Goal: Task Accomplishment & Management: Complete application form

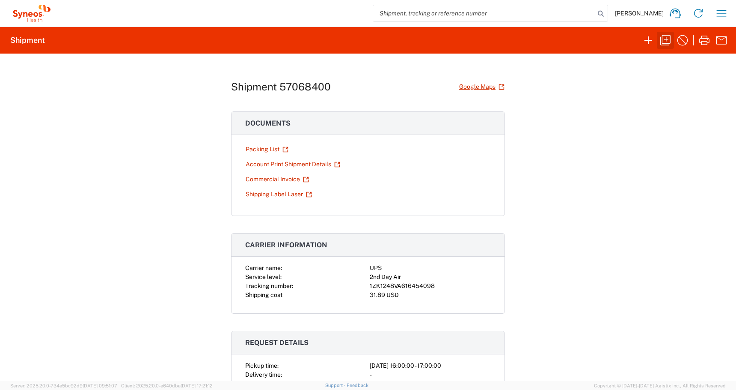
click at [661, 43] on icon "button" at bounding box center [666, 40] width 10 height 10
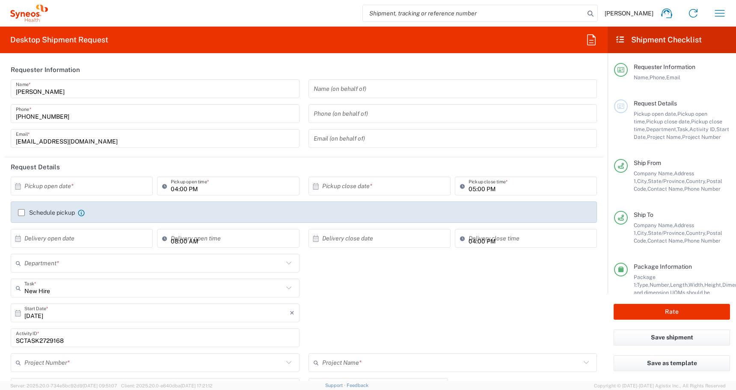
type input "[GEOGRAPHIC_DATA]"
type input "[US_STATE]"
type input "Business (General)"
type input "[US_STATE]"
type input "4510 DEPARTMENTAL EXPENSE"
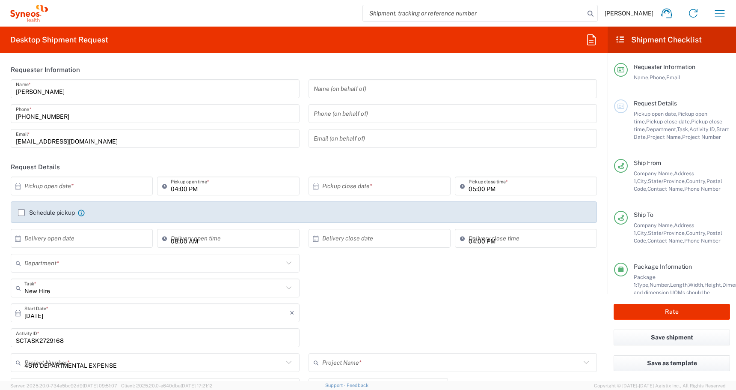
type input "Medium Box"
type input "USD"
type input "4510 DEPARTMENTAL EXPENSE"
type input "[GEOGRAPHIC_DATA]"
type input "4510"
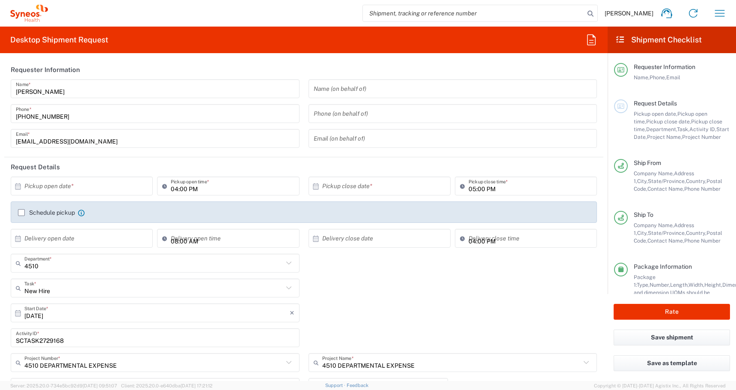
type input "PALIO + IGNITE, LLC- [GEOGRAPHIC_DATA] [GEOGRAPHIC_DATA] [GEOGRAPHIC_DATA]"
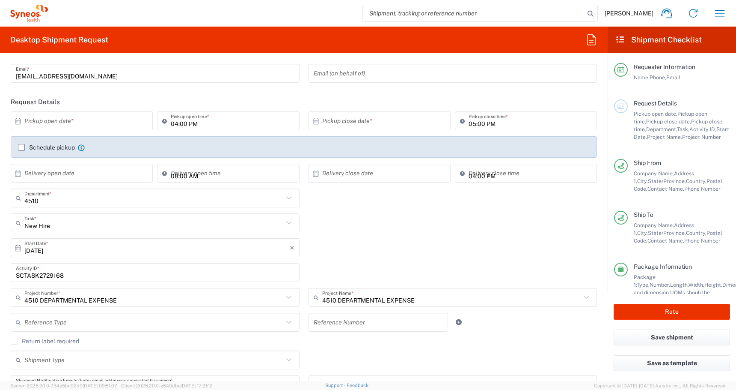
scroll to position [69, 0]
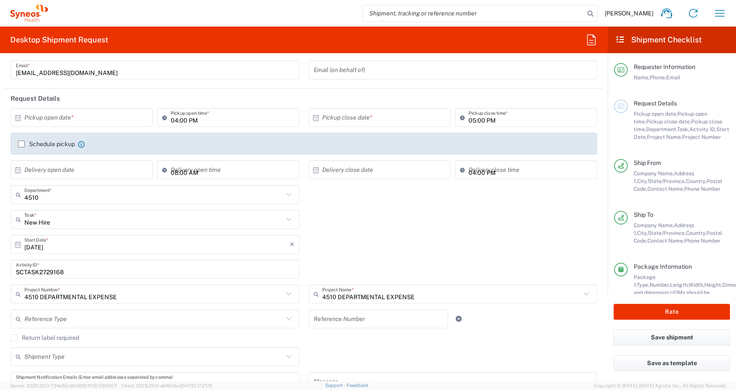
click at [69, 280] on div "SCTASK2729168 Activity ID *" at bounding box center [155, 271] width 298 height 25
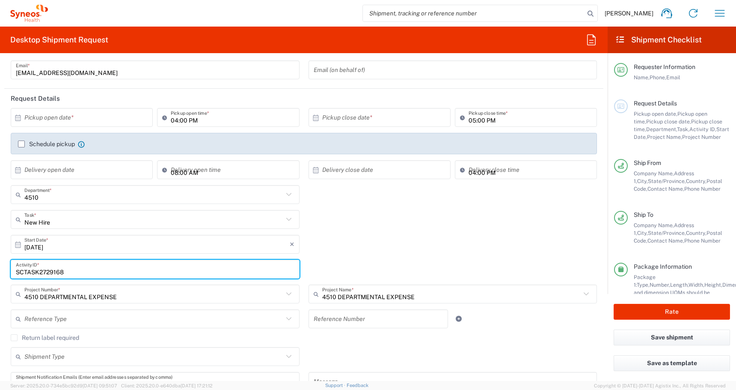
drag, startPoint x: 75, startPoint y: 269, endPoint x: -6, endPoint y: 262, distance: 81.2
click at [0, 262] on html "[PERSON_NAME] Home Shipment estimator Shipment tracking Desktop shipment reques…" at bounding box center [368, 195] width 736 height 390
paste input "34011"
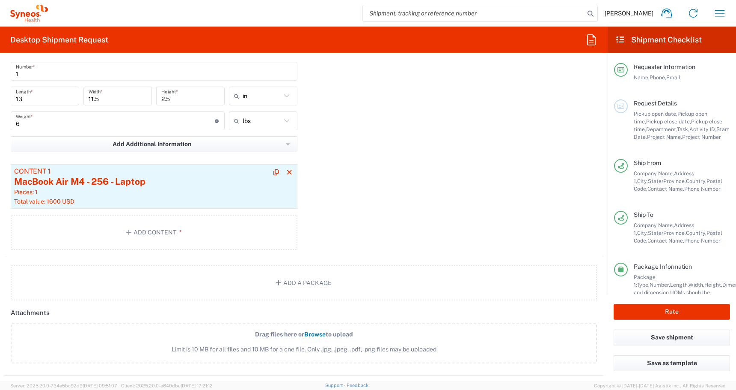
scroll to position [883, 0]
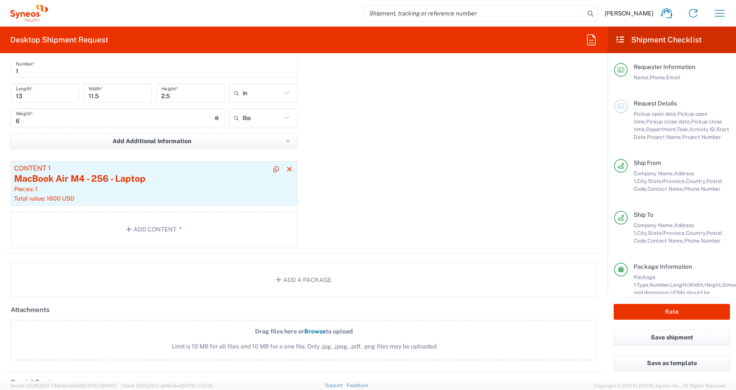
type input "SCTASK2734011"
click at [82, 193] on article "Content 1 MacBook Air M4 - 256 - Laptop Pieces: 1 Total value: 1600 USD" at bounding box center [154, 183] width 287 height 45
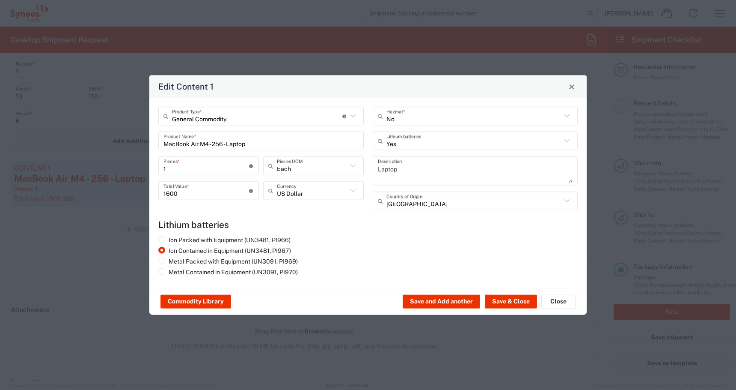
click at [254, 145] on input "MacBook Air M4 - 256 - Laptop" at bounding box center [261, 140] width 195 height 15
drag, startPoint x: 254, startPoint y: 145, endPoint x: 42, endPoint y: 118, distance: 213.7
click at [44, 118] on div "Edit Content 1 General Commodity Product Type * Document: Paper document genera…" at bounding box center [368, 195] width 736 height 390
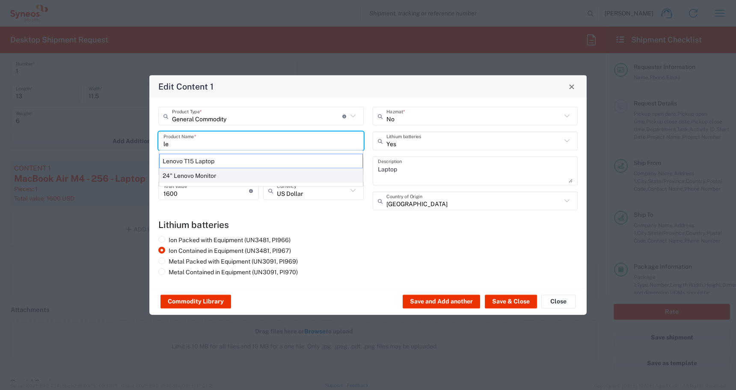
type input "l"
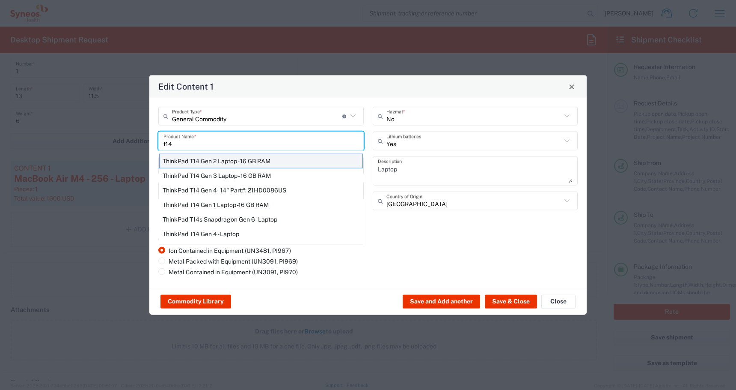
click at [177, 161] on div "ThinkPad T14 Gen 2 Laptop - 16 GB RAM" at bounding box center [261, 161] width 204 height 15
type input "ThinkPad T14 Gen 2 Laptop - 16 GB RAM"
type textarea "Intel Core i7-1156G7 vProÂ® Processor - 14"- 16 GB RAM - 512 GB SSD"
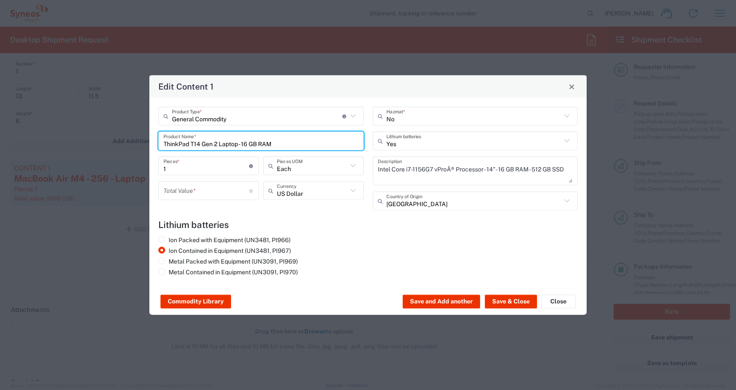
click at [187, 197] on input "number" at bounding box center [207, 190] width 86 height 15
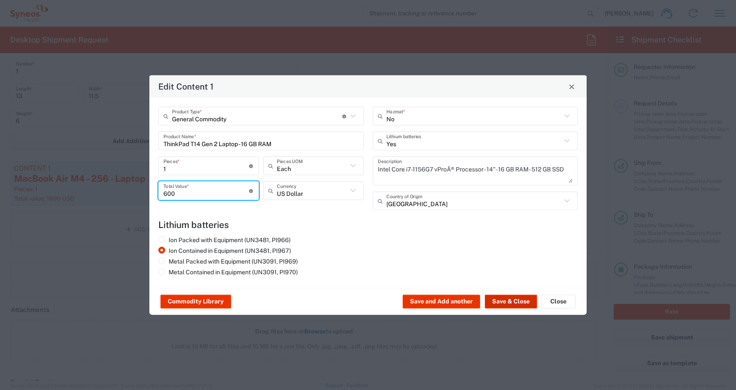
type input "600"
click at [506, 300] on button "Save & Close" at bounding box center [511, 302] width 52 height 14
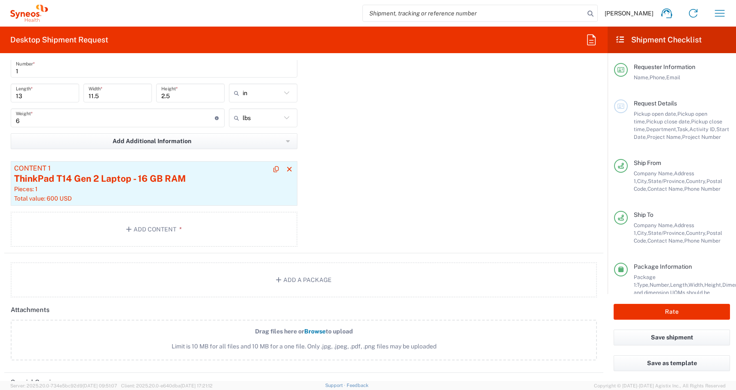
click at [106, 186] on div "Pieces: 1" at bounding box center [154, 189] width 280 height 8
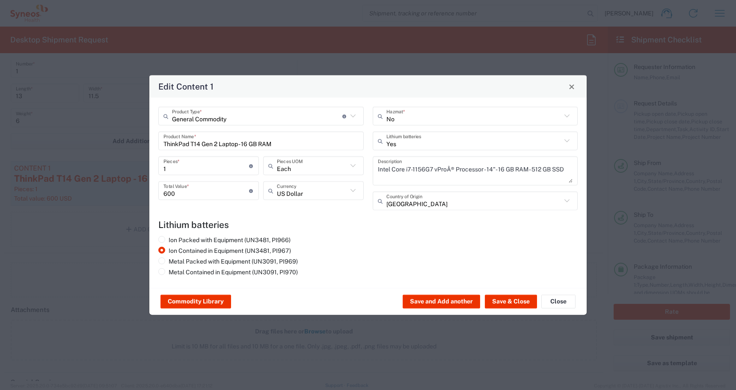
drag, startPoint x: 279, startPoint y: 143, endPoint x: -98, endPoint y: 98, distance: 379.5
click at [0, 98] on html "[PERSON_NAME] Home Shipment estimator Shipment tracking Desktop shipment reques…" at bounding box center [368, 195] width 736 height 390
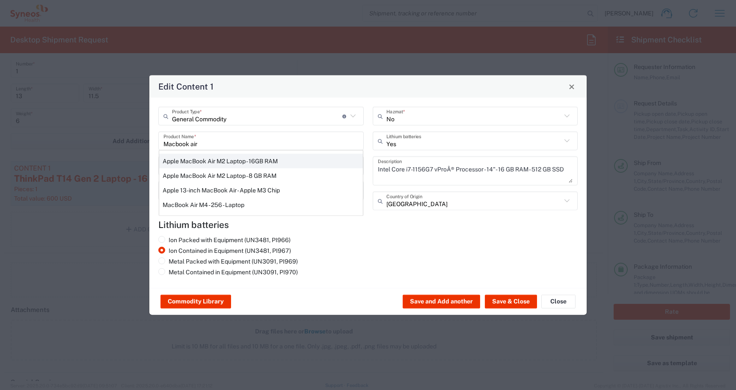
click at [192, 159] on div "Apple MacBook Air M2 Laptop - 16GB RAM" at bounding box center [261, 161] width 204 height 15
type input "Apple MacBook Air M2 Laptop - 16GB RAM"
type textarea "M2 - 8-core CPU - 8-core GPU - 16 GB RAM - 512 GB SSD"
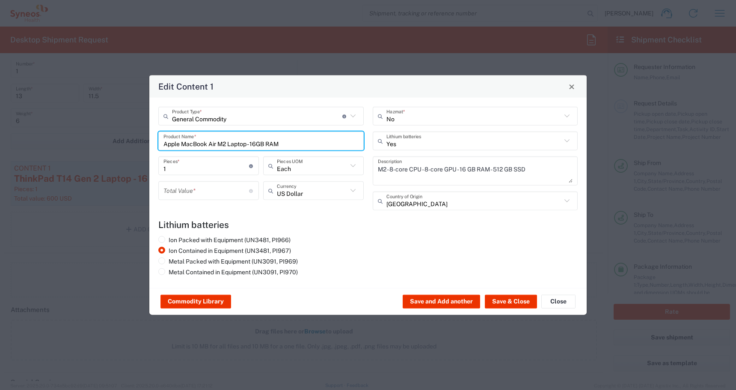
click at [184, 197] on input "number" at bounding box center [207, 190] width 86 height 15
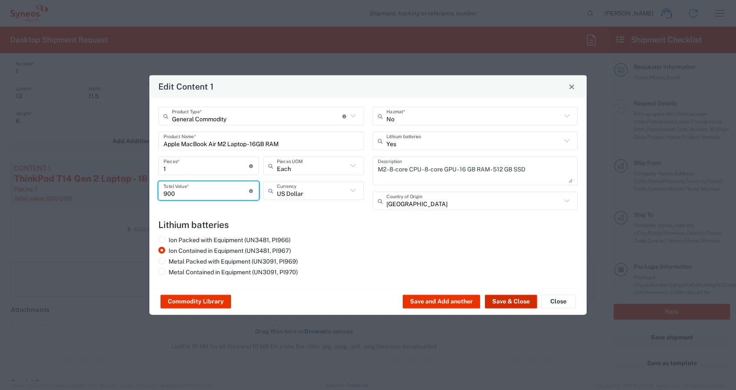
type input "900"
click at [504, 301] on button "Save & Close" at bounding box center [511, 302] width 52 height 14
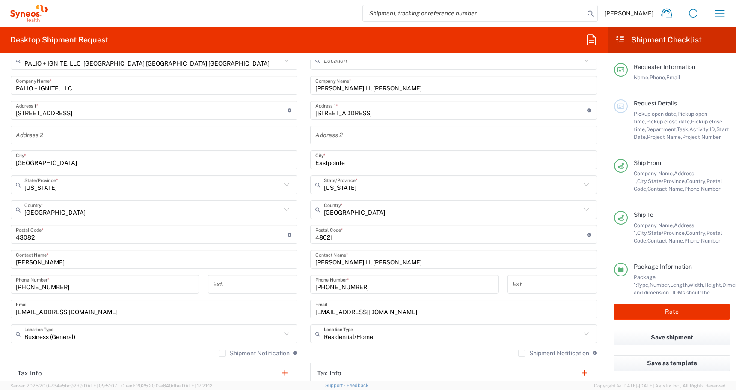
scroll to position [406, 0]
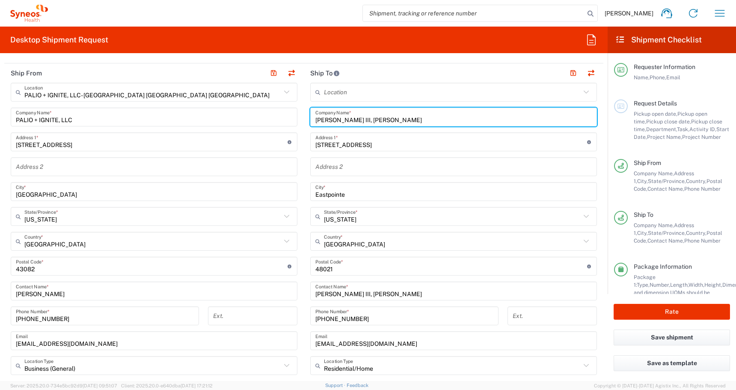
drag, startPoint x: 373, startPoint y: 121, endPoint x: 233, endPoint y: 113, distance: 140.2
click at [243, 113] on div "Ship From PALIO + IGNITE, LLC- [GEOGRAPHIC_DATA] [GEOGRAPHIC_DATA] [GEOGRAPHIC_…" at bounding box center [303, 254] width 599 height 382
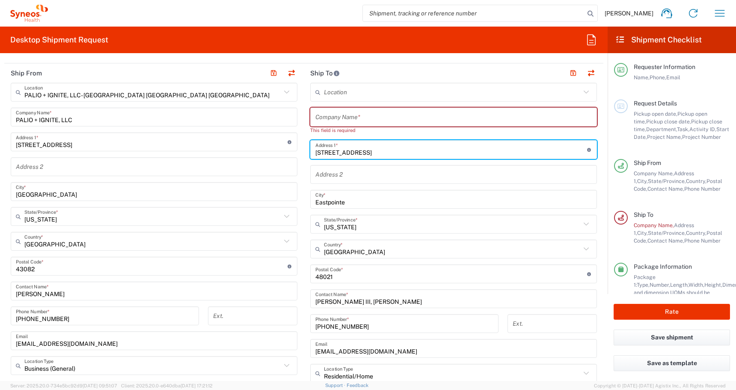
drag, startPoint x: 383, startPoint y: 145, endPoint x: 234, endPoint y: 139, distance: 149.1
click at [242, 140] on div "Ship From PALIO + IGNITE, LLC- [GEOGRAPHIC_DATA] [GEOGRAPHIC_DATA] [GEOGRAPHIC_…" at bounding box center [303, 258] width 599 height 390
drag, startPoint x: 353, startPoint y: 149, endPoint x: 221, endPoint y: 137, distance: 133.2
click at [224, 137] on div "Ship From PALIO + IGNITE, LLC- [GEOGRAPHIC_DATA] [GEOGRAPHIC_DATA] [GEOGRAPHIC_…" at bounding box center [303, 258] width 599 height 390
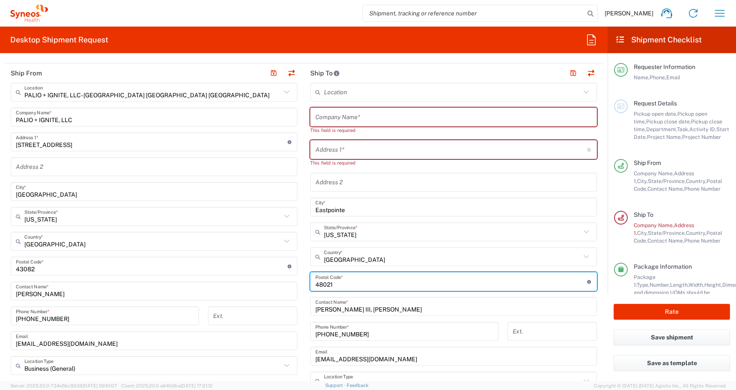
drag, startPoint x: 334, startPoint y: 280, endPoint x: 277, endPoint y: 278, distance: 57.4
click at [280, 280] on div "Ship From PALIO + IGNITE, LLC- [GEOGRAPHIC_DATA] [GEOGRAPHIC_DATA] [GEOGRAPHIC_…" at bounding box center [303, 262] width 599 height 398
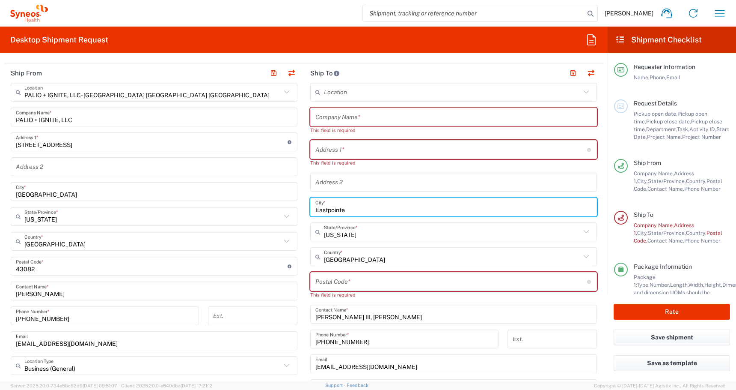
drag, startPoint x: 348, startPoint y: 211, endPoint x: 217, endPoint y: 192, distance: 132.8
click at [224, 192] on div "Ship From PALIO + IGNITE, LLC- [GEOGRAPHIC_DATA] [GEOGRAPHIC_DATA] [GEOGRAPHIC_…" at bounding box center [303, 265] width 599 height 405
drag, startPoint x: 322, startPoint y: 319, endPoint x: 262, endPoint y: 316, distance: 59.6
click at [264, 316] on div "Ship From PALIO + IGNITE, LLC- [GEOGRAPHIC_DATA] [GEOGRAPHIC_DATA] [GEOGRAPHIC_…" at bounding box center [303, 265] width 599 height 405
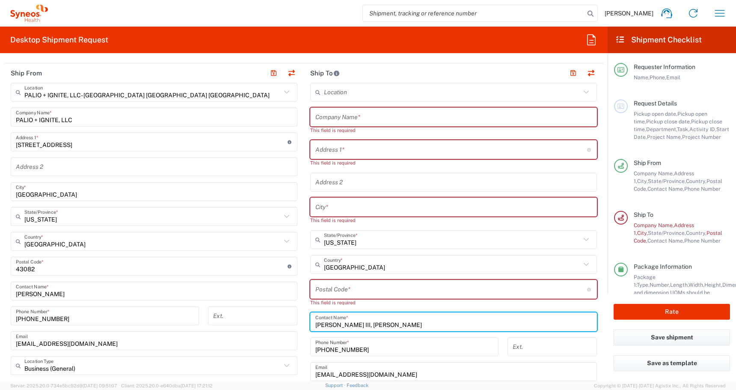
drag, startPoint x: 368, startPoint y: 326, endPoint x: 183, endPoint y: 308, distance: 186.3
click at [185, 309] on div "Ship From PALIO + IGNITE, LLC- [GEOGRAPHIC_DATA] [GEOGRAPHIC_DATA] [GEOGRAPHIC_…" at bounding box center [303, 269] width 599 height 413
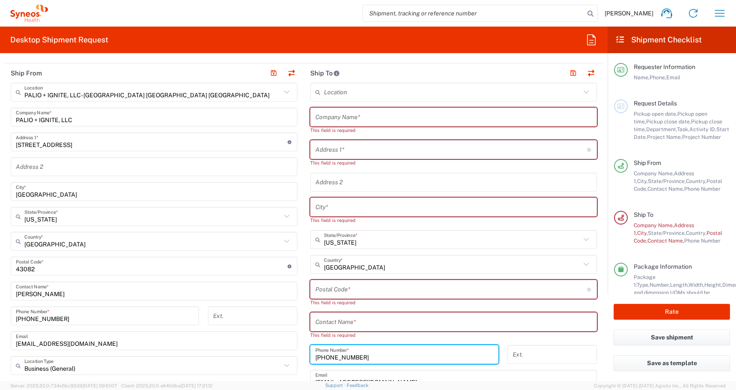
drag, startPoint x: 365, startPoint y: 347, endPoint x: 248, endPoint y: 331, distance: 118.4
click at [248, 331] on div "Ship From PALIO + IGNITE, LLC- [GEOGRAPHIC_DATA] [GEOGRAPHIC_DATA] [GEOGRAPHIC_…" at bounding box center [303, 273] width 599 height 421
drag, startPoint x: 387, startPoint y: 357, endPoint x: 222, endPoint y: 345, distance: 165.3
click at [226, 346] on div "Ship From PALIO + IGNITE, LLC- [GEOGRAPHIC_DATA] [GEOGRAPHIC_DATA] [GEOGRAPHIC_…" at bounding box center [303, 273] width 599 height 421
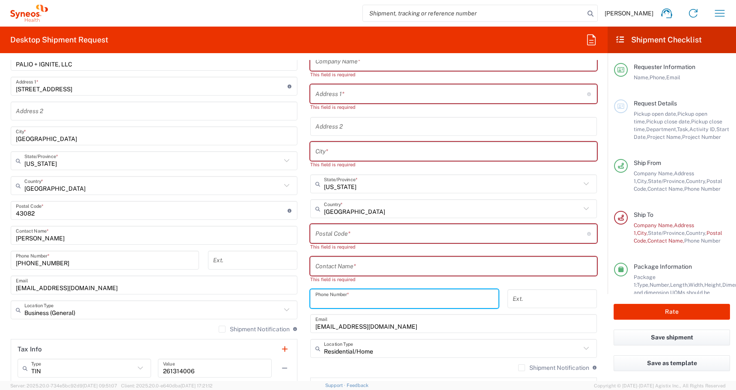
scroll to position [465, 0]
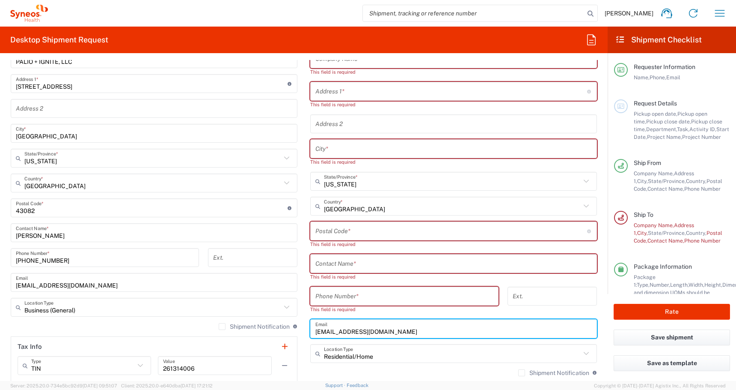
drag, startPoint x: 382, startPoint y: 327, endPoint x: 224, endPoint y: 313, distance: 158.2
click at [224, 313] on div "Ship From PALIO + IGNITE, LLC- [GEOGRAPHIC_DATA] [GEOGRAPHIC_DATA] [GEOGRAPHIC_…" at bounding box center [303, 219] width 599 height 429
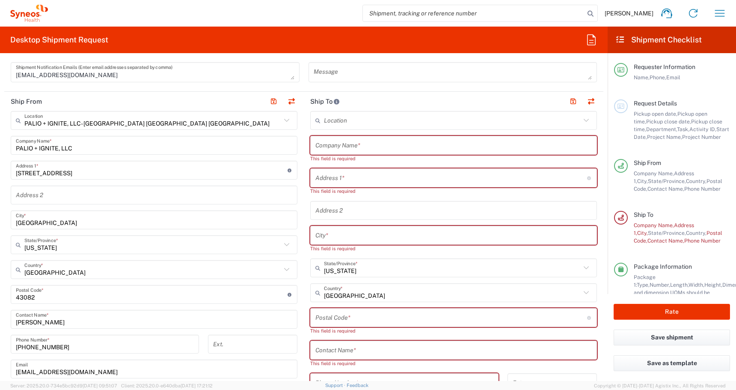
scroll to position [329, 0]
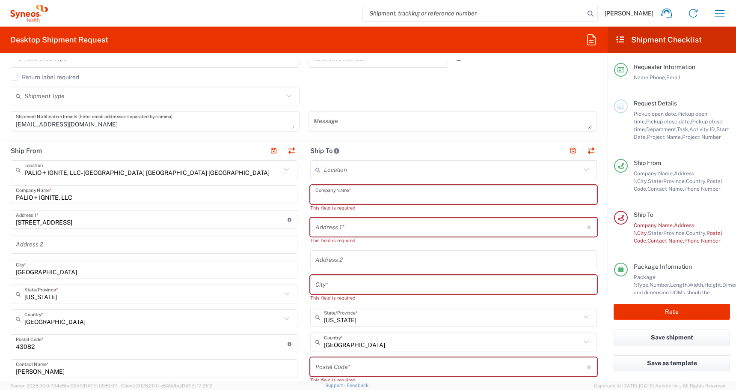
click at [332, 190] on input "text" at bounding box center [454, 194] width 277 height 15
paste input "[PERSON_NAME]"
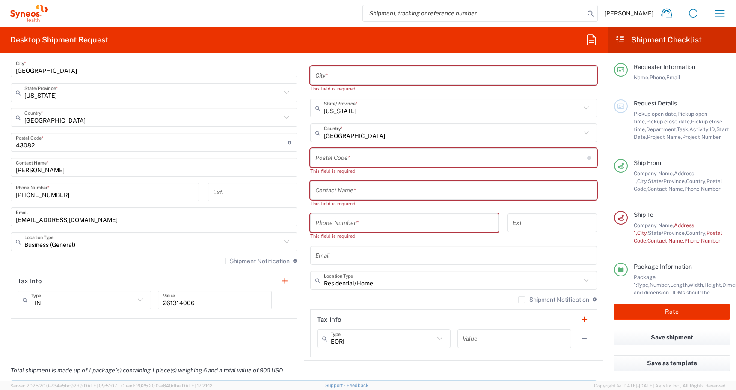
scroll to position [535, 0]
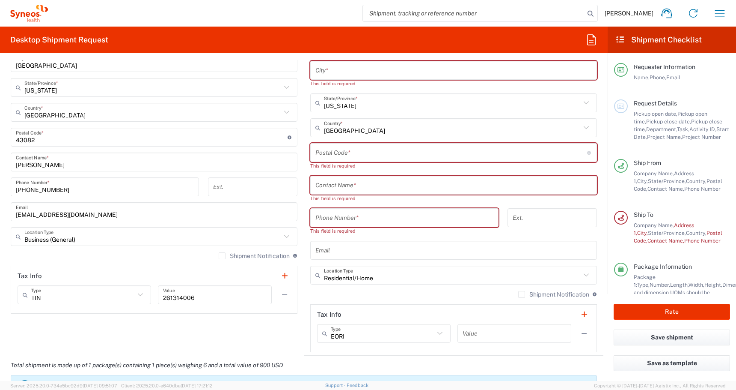
type input "[PERSON_NAME]"
click at [325, 183] on input "text" at bounding box center [454, 185] width 277 height 15
paste input "[PERSON_NAME]"
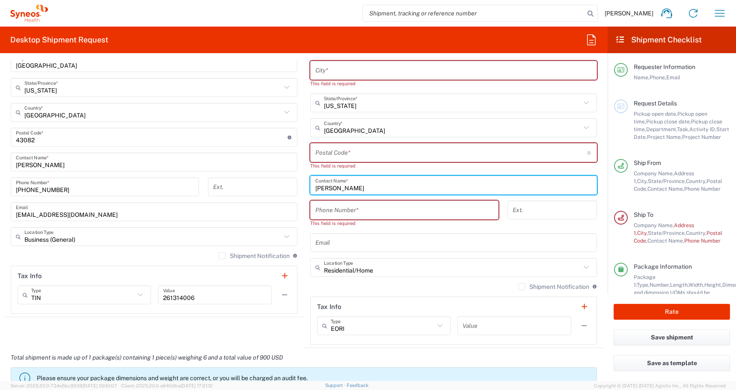
type input "[PERSON_NAME]"
click at [319, 213] on input "tel" at bounding box center [405, 210] width 178 height 15
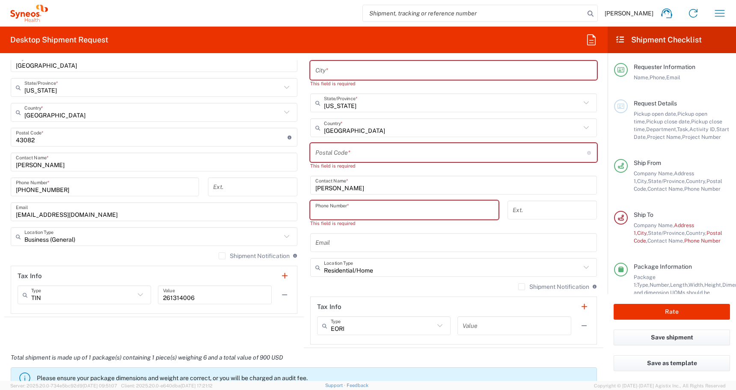
paste input "[PHONE_NUMBER]"
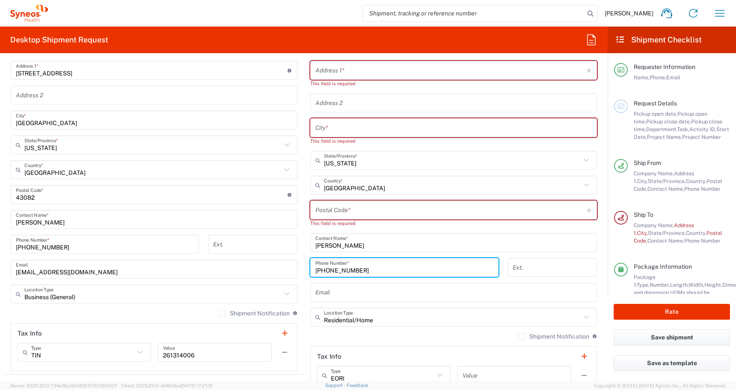
scroll to position [415, 0]
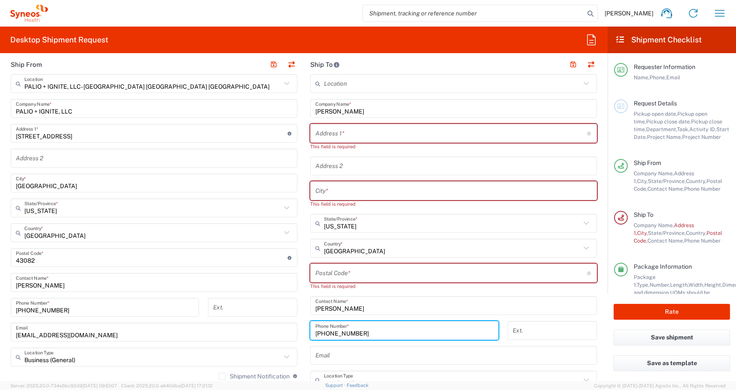
type input "[PHONE_NUMBER]"
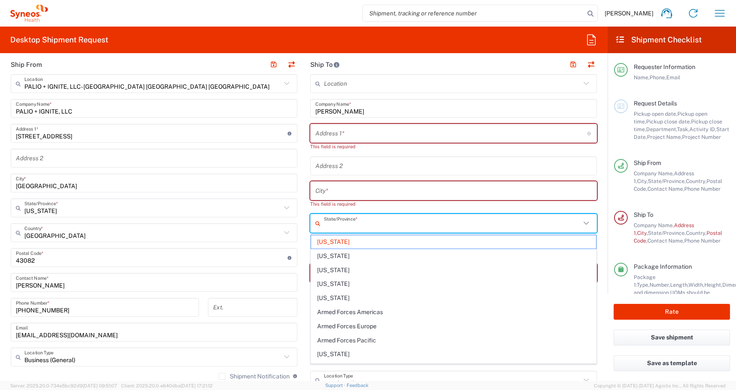
drag, startPoint x: 358, startPoint y: 227, endPoint x: 250, endPoint y: 217, distance: 108.3
click at [250, 217] on div "Ship From PALIO + IGNITE, LLC- [GEOGRAPHIC_DATA] [GEOGRAPHIC_DATA] [GEOGRAPHIC_…" at bounding box center [303, 257] width 599 height 405
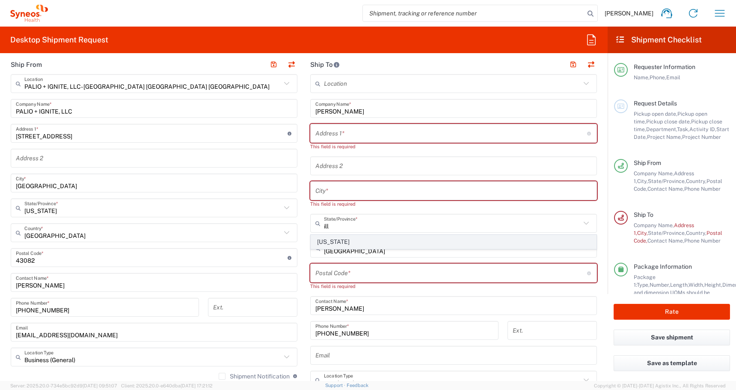
click at [325, 242] on span "[US_STATE]" at bounding box center [453, 241] width 285 height 13
type input "[US_STATE]"
click at [327, 197] on input "text" at bounding box center [454, 190] width 277 height 15
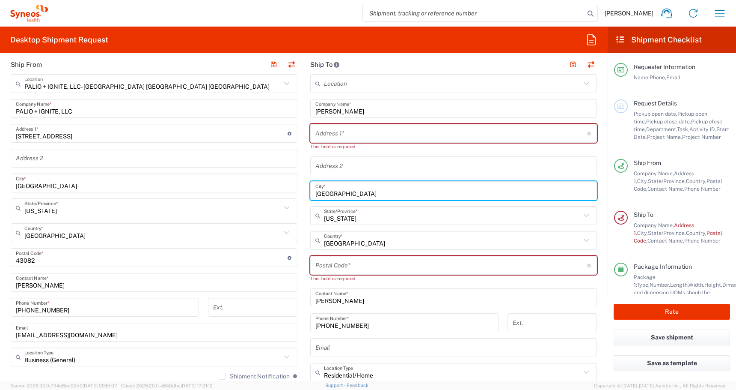
type input "[GEOGRAPHIC_DATA]"
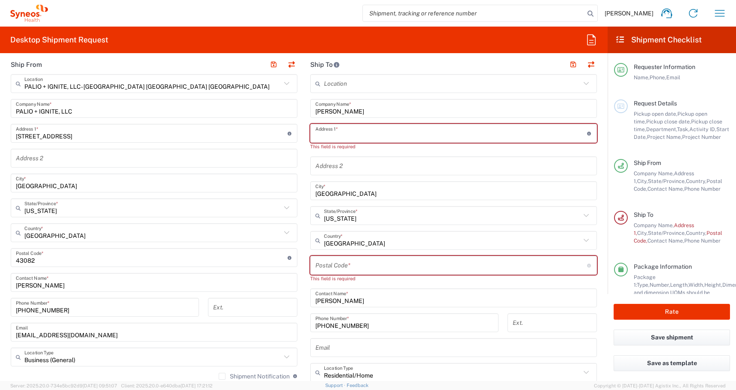
click at [318, 131] on input "text" at bounding box center [452, 133] width 272 height 15
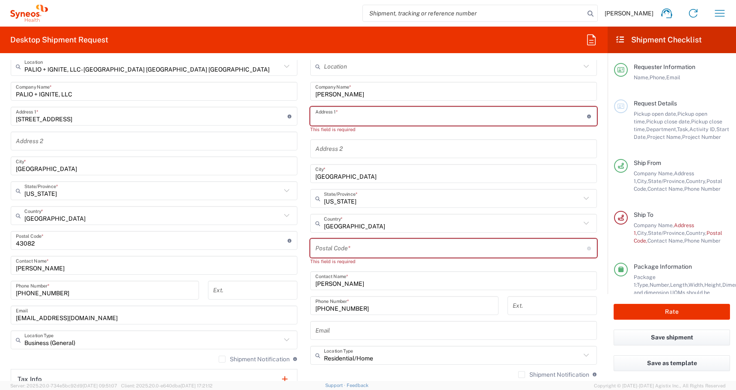
scroll to position [433, 0]
click at [332, 325] on input "text" at bounding box center [454, 329] width 277 height 15
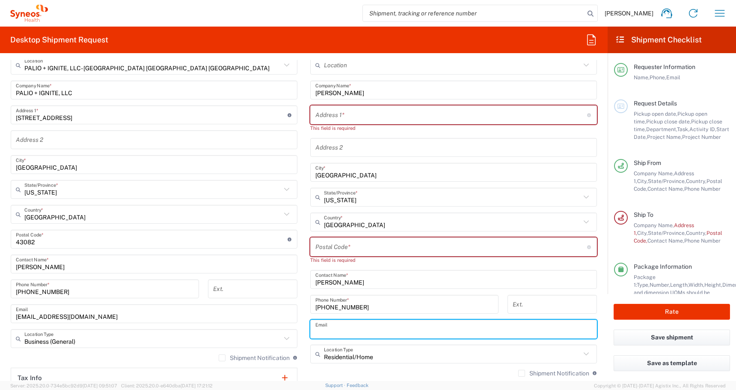
paste input "[PERSON_NAME][EMAIL_ADDRESS][PERSON_NAME][DOMAIN_NAME];"
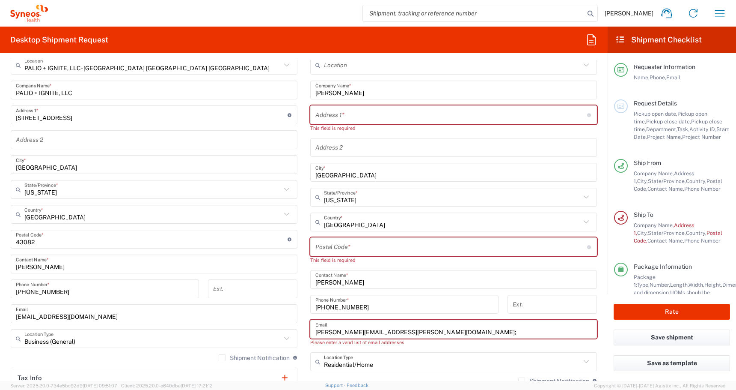
type input "[PERSON_NAME][EMAIL_ADDRESS][PERSON_NAME][DOMAIN_NAME];"
click at [328, 117] on input "text" at bounding box center [452, 114] width 272 height 15
paste input "[STREET_ADDRESS][PERSON_NAME]"
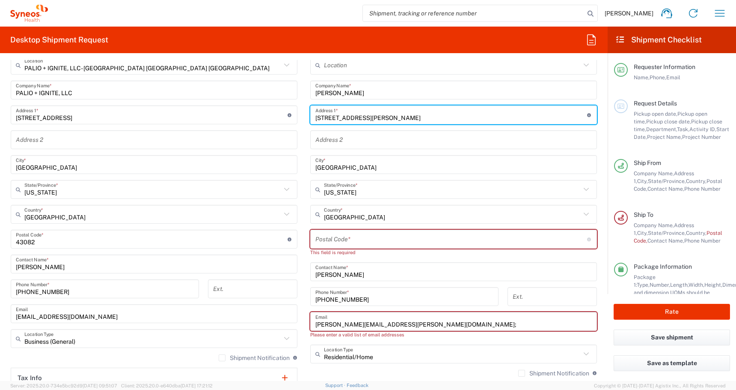
type input "[STREET_ADDRESS][PERSON_NAME]"
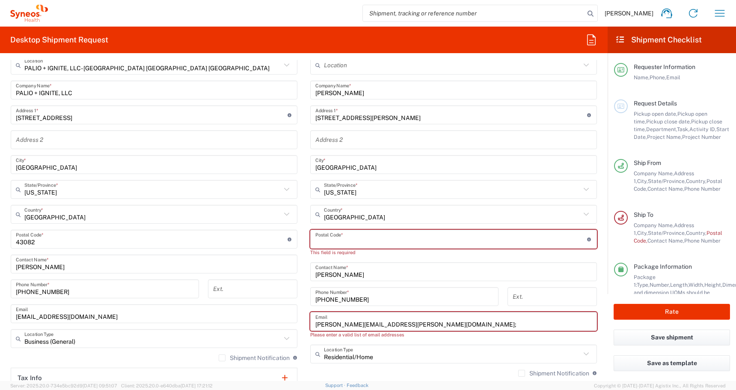
click at [333, 232] on input "undefined" at bounding box center [452, 239] width 272 height 15
paste input "60626"
type input "60626"
click at [314, 325] on div "[PERSON_NAME][EMAIL_ADDRESS][PERSON_NAME][DOMAIN_NAME]; Email" at bounding box center [453, 321] width 287 height 19
click at [325, 324] on input "[PERSON_NAME][EMAIL_ADDRESS][PERSON_NAME][DOMAIN_NAME];" at bounding box center [454, 321] width 277 height 15
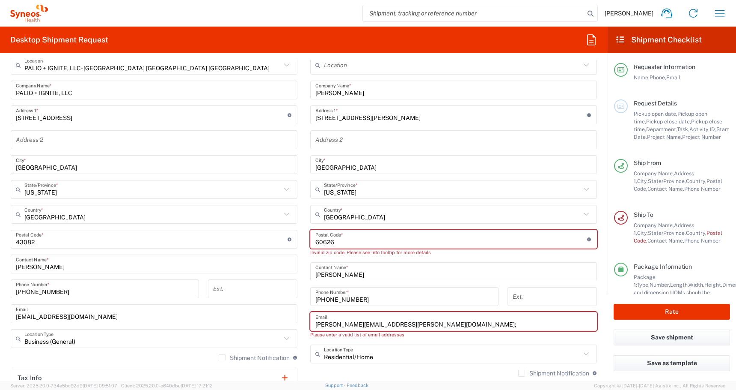
click at [315, 324] on div "[PERSON_NAME][EMAIL_ADDRESS][PERSON_NAME][DOMAIN_NAME]; Email" at bounding box center [453, 321] width 287 height 19
click at [317, 325] on input "[PERSON_NAME][EMAIL_ADDRESS][PERSON_NAME][DOMAIN_NAME];" at bounding box center [454, 321] width 277 height 15
click at [435, 328] on input "[PERSON_NAME][EMAIL_ADDRESS][PERSON_NAME][DOMAIN_NAME];" at bounding box center [454, 321] width 277 height 15
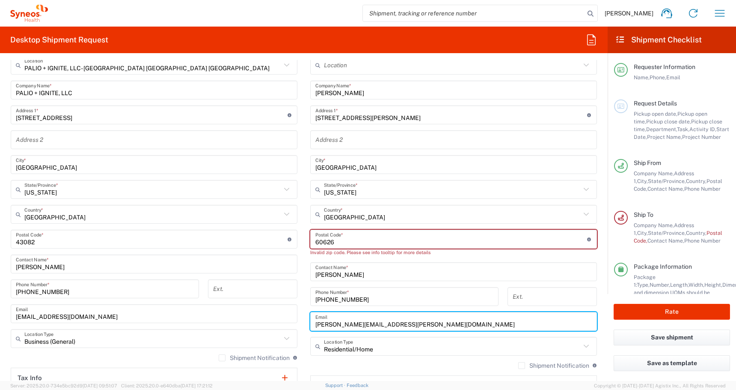
type input "[PERSON_NAME][EMAIL_ADDRESS][PERSON_NAME][DOMAIN_NAME]"
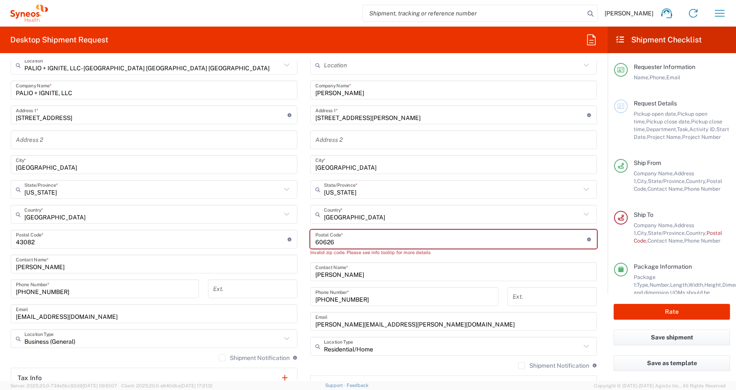
click at [356, 237] on input "undefined" at bounding box center [452, 239] width 272 height 15
drag, startPoint x: 338, startPoint y: 245, endPoint x: 250, endPoint y: 236, distance: 88.6
click at [251, 237] on div "Ship From PALIO + IGNITE, LLC- [GEOGRAPHIC_DATA] [GEOGRAPHIC_DATA] [GEOGRAPHIC_…" at bounding box center [303, 231] width 599 height 390
type input "6"
paste input "60626"
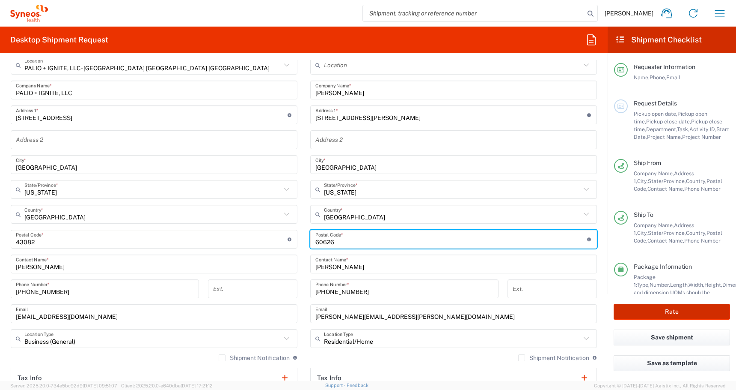
type input "60626"
click at [671, 319] on button "Rate" at bounding box center [672, 312] width 116 height 16
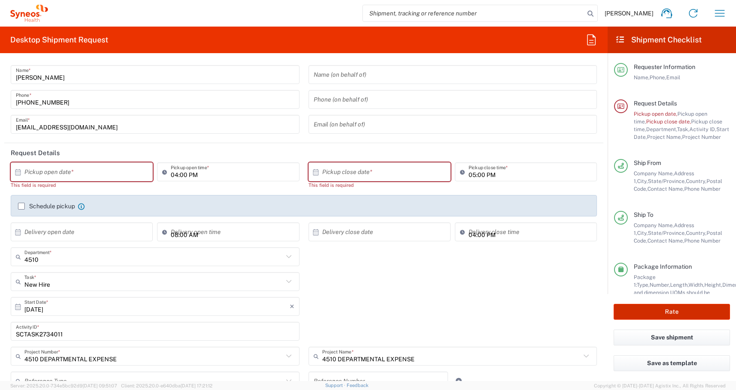
scroll to position [0, 0]
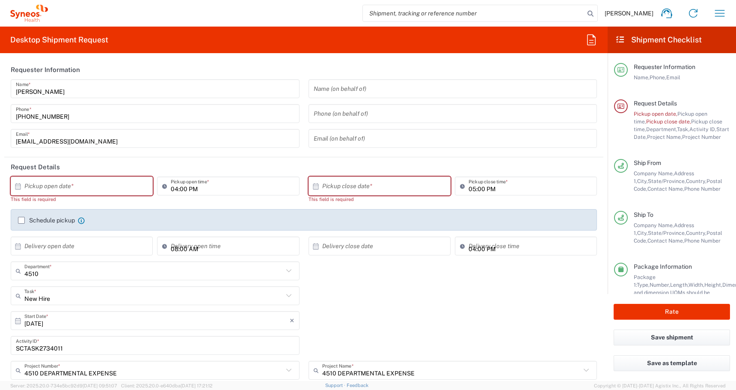
click at [72, 198] on div "This field is required" at bounding box center [82, 199] width 142 height 8
click at [58, 189] on input "text" at bounding box center [83, 186] width 119 height 15
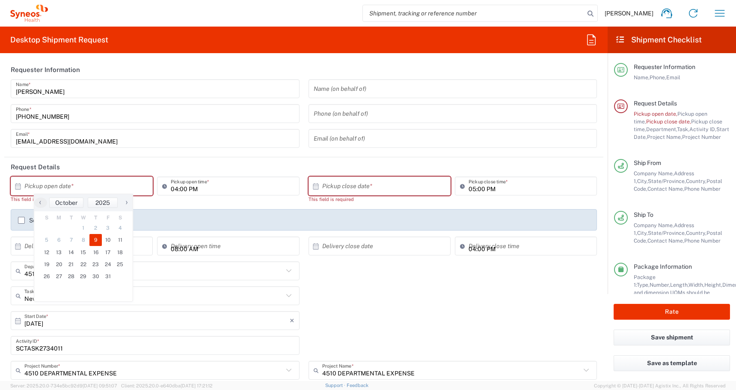
click at [97, 241] on span "9" at bounding box center [95, 240] width 12 height 12
type input "[DATE]"
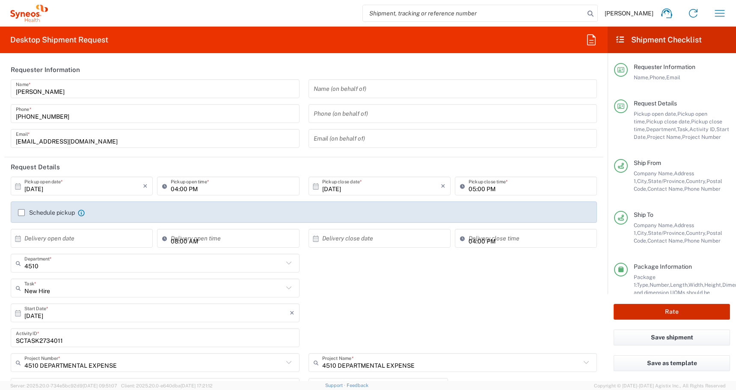
click at [639, 309] on button "Rate" at bounding box center [672, 312] width 116 height 16
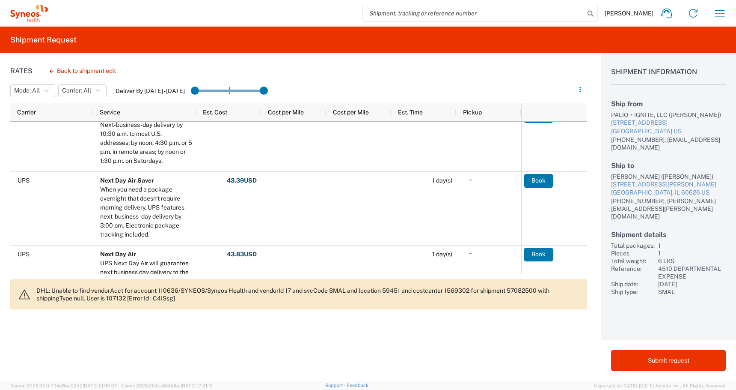
scroll to position [250, 0]
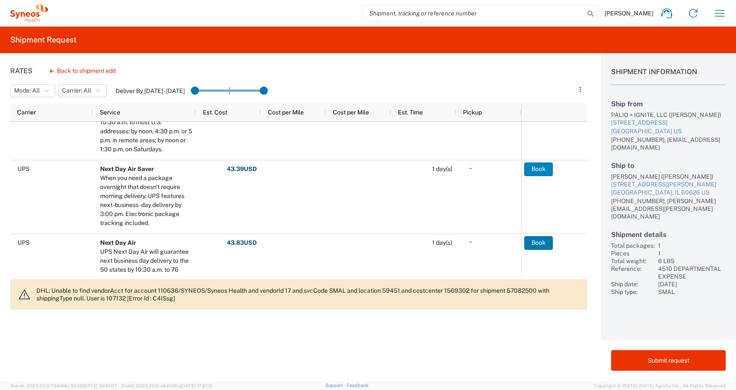
click at [533, 170] on button "Book" at bounding box center [539, 169] width 29 height 14
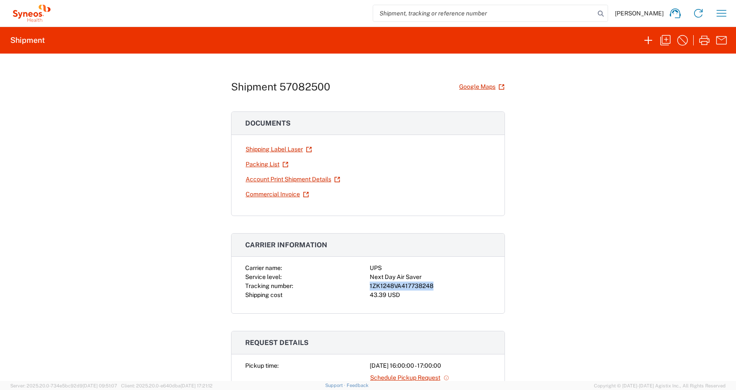
drag, startPoint x: 438, startPoint y: 287, endPoint x: 365, endPoint y: 287, distance: 73.2
click at [365, 287] on div "Carrier name: UPS Service level: Next Day Air Saver Tracking number: 1ZK1248VA4…" at bounding box center [368, 281] width 246 height 36
copy div "1ZK1248VA417738248"
click at [257, 150] on link "Shipping Label Laser" at bounding box center [278, 149] width 67 height 15
click at [663, 44] on icon "button" at bounding box center [666, 40] width 14 height 14
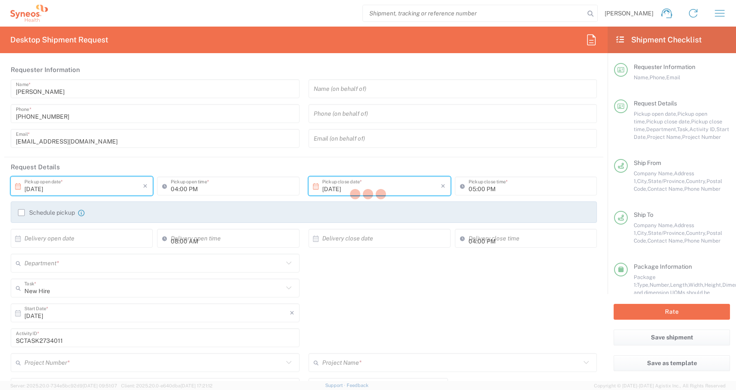
type input "[US_STATE]"
type input "Medium Box"
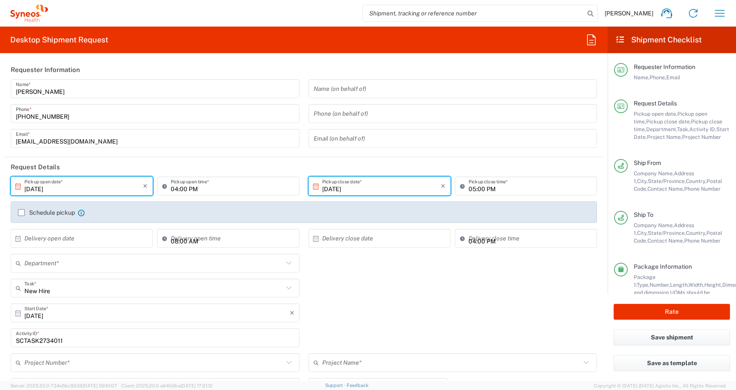
type input "4510 DEPARTMENTAL EXPENSE"
type input "4510"
type input "4510 DEPARTMENTAL EXPENSE"
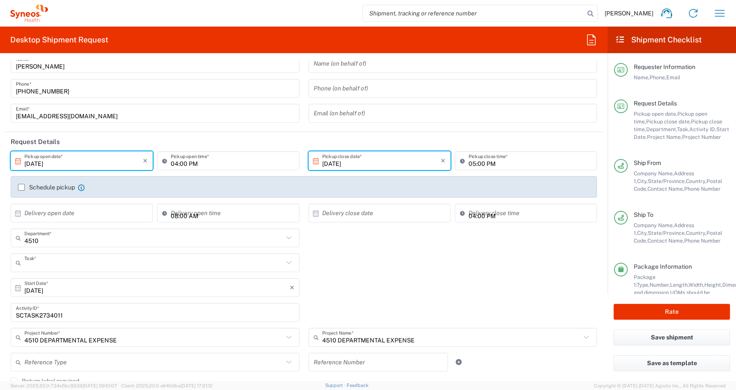
click at [57, 263] on input "text" at bounding box center [153, 262] width 259 height 15
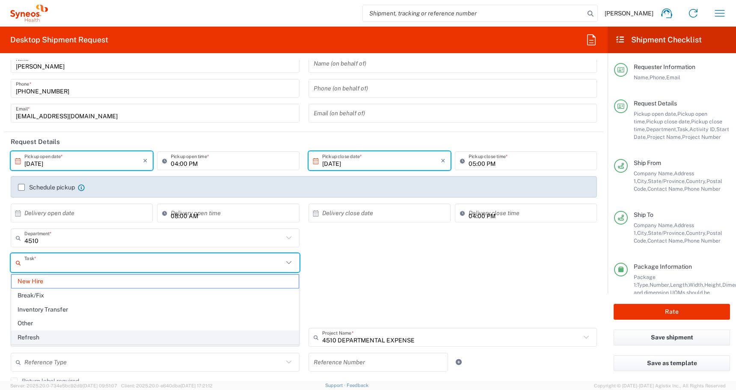
click at [35, 339] on span "Refresh" at bounding box center [155, 337] width 287 height 13
type input "Refresh"
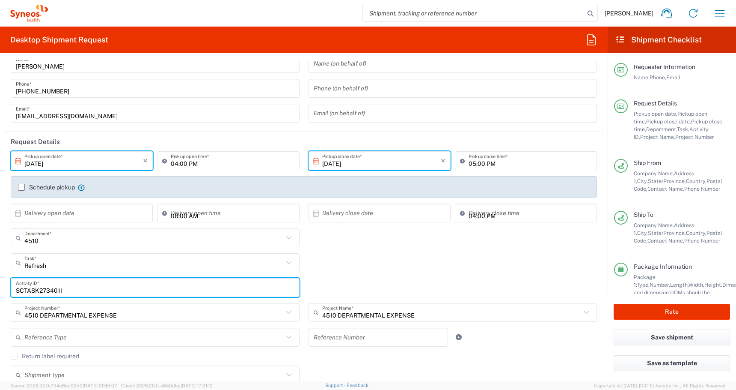
drag, startPoint x: 63, startPoint y: 292, endPoint x: -6, endPoint y: 281, distance: 70.3
click at [0, 281] on html "[PERSON_NAME] Home Shipment estimator Shipment tracking Desktop shipment reques…" at bounding box center [368, 195] width 736 height 390
paste input "[PERSON_NAME]"
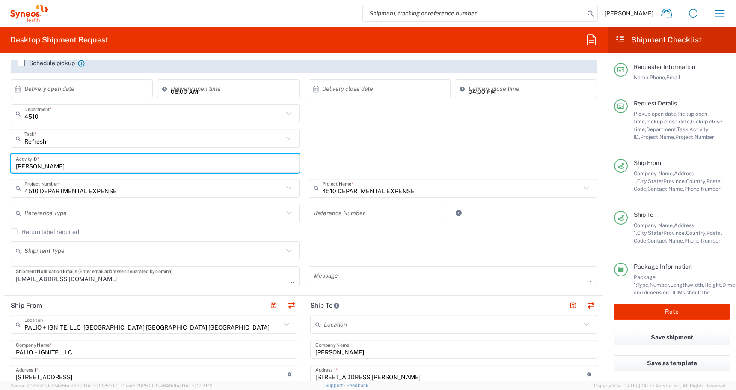
scroll to position [168, 0]
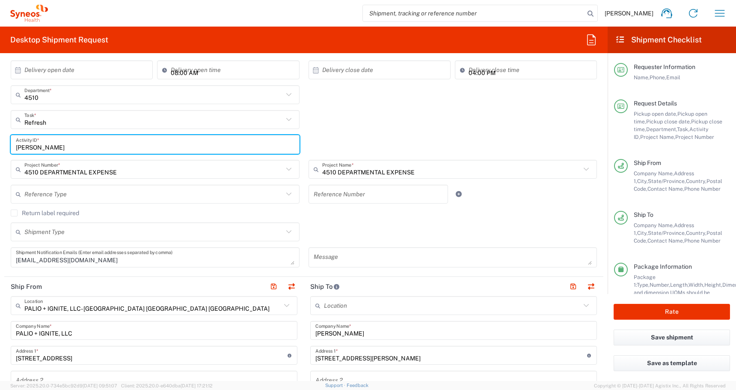
type input "[PERSON_NAME]"
click at [13, 215] on label "Return label required" at bounding box center [45, 212] width 69 height 7
click at [14, 213] on input "Return label required" at bounding box center [14, 213] width 0 height 0
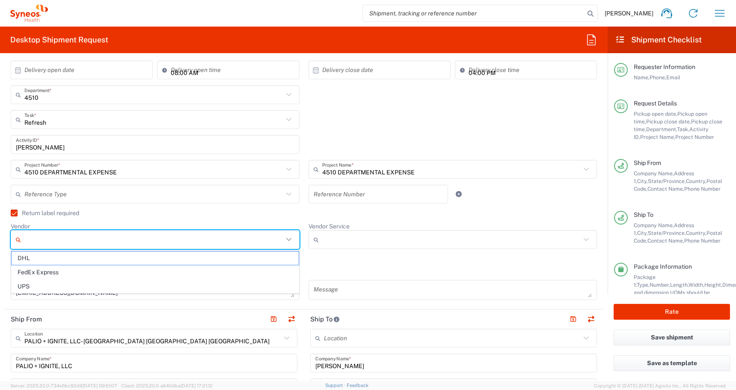
click at [36, 241] on input "Vendor" at bounding box center [153, 239] width 259 height 14
click at [29, 289] on span "UPS" at bounding box center [155, 286] width 287 height 13
type input "UPS"
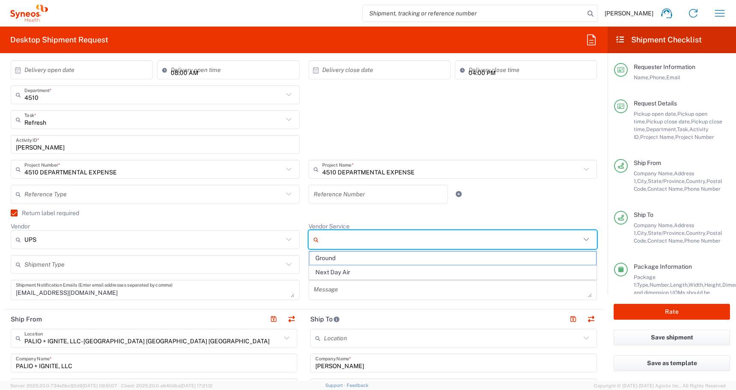
click at [335, 240] on input "Vendor Service" at bounding box center [451, 239] width 259 height 14
click at [329, 259] on span "Ground" at bounding box center [453, 257] width 287 height 13
type input "Ground"
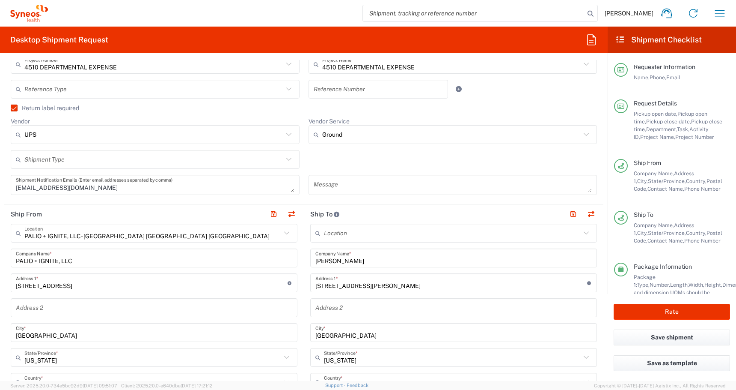
scroll to position [259, 0]
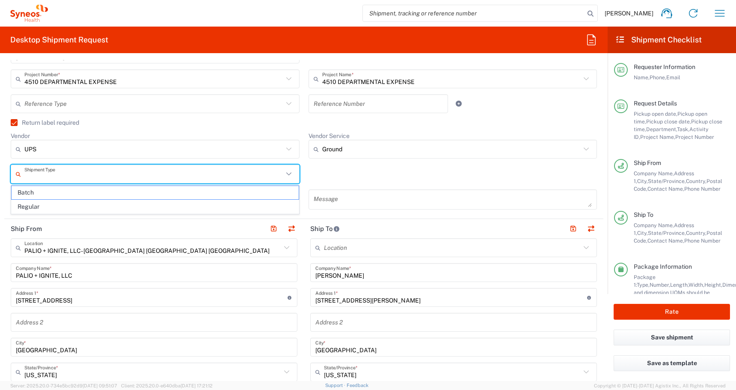
click at [46, 176] on input "text" at bounding box center [153, 174] width 259 height 15
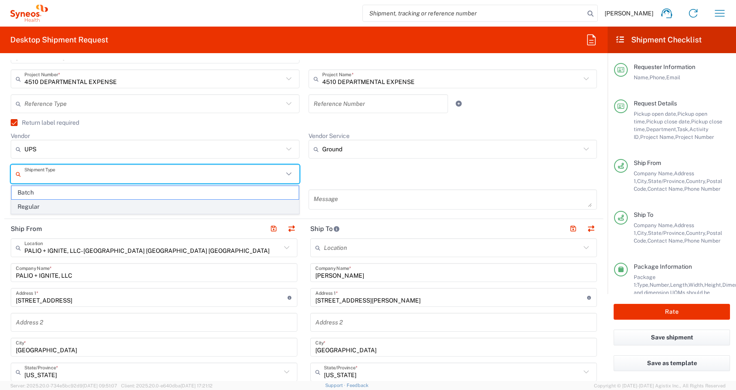
click at [39, 205] on span "Regular" at bounding box center [155, 206] width 287 height 13
type input "Regular"
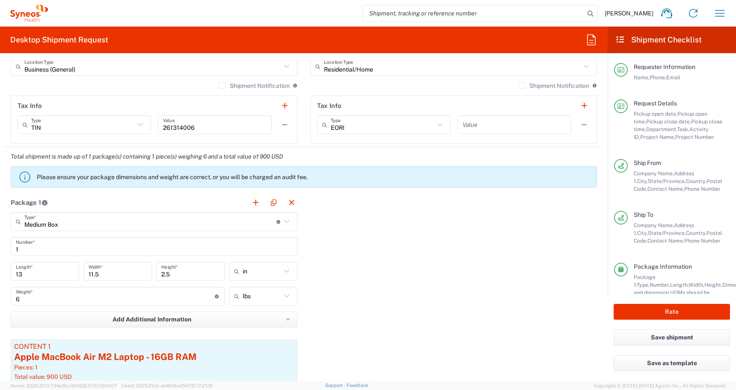
scroll to position [778, 0]
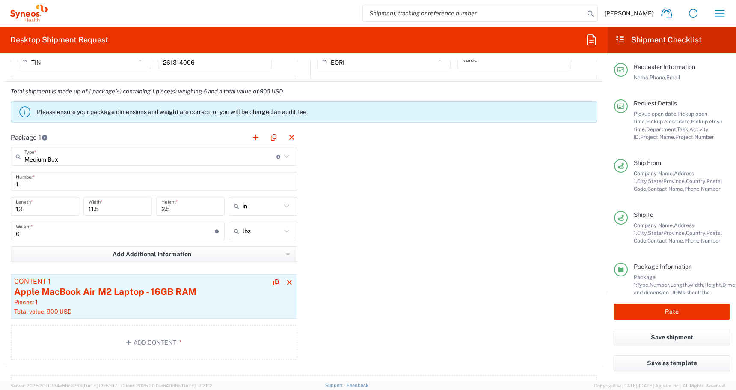
click at [98, 293] on div "Apple MacBook Air M2 Laptop - 16GB RAM" at bounding box center [154, 291] width 280 height 13
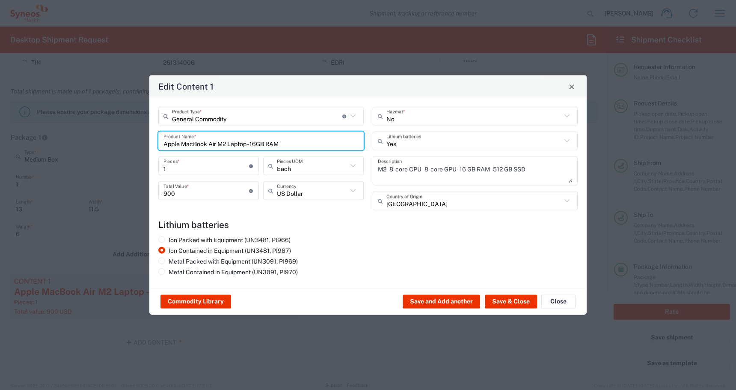
drag, startPoint x: 289, startPoint y: 145, endPoint x: -187, endPoint y: 131, distance: 476.3
click at [0, 131] on html "[PERSON_NAME] Home Shipment estimator Shipment tracking Desktop shipment reques…" at bounding box center [368, 195] width 736 height 390
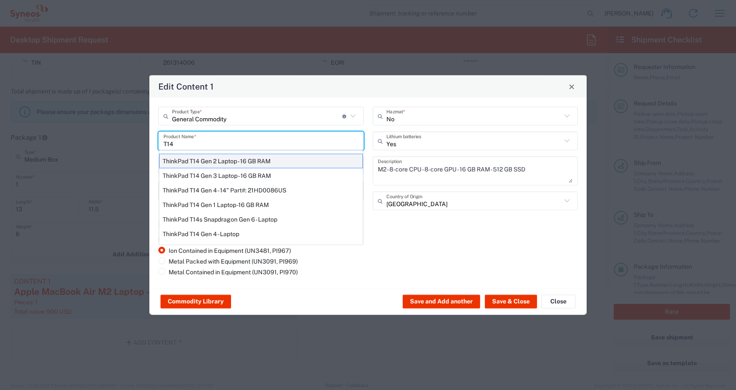
click at [184, 166] on div "ThinkPad T14 Gen 2 Laptop - 16 GB RAM" at bounding box center [261, 161] width 204 height 15
type input "ThinkPad T14 Gen 2 Laptop - 16 GB RAM"
type textarea "Intel Core i7-1156G7 vProÂ® Processor - 14"- 16 GB RAM - 512 GB SSD"
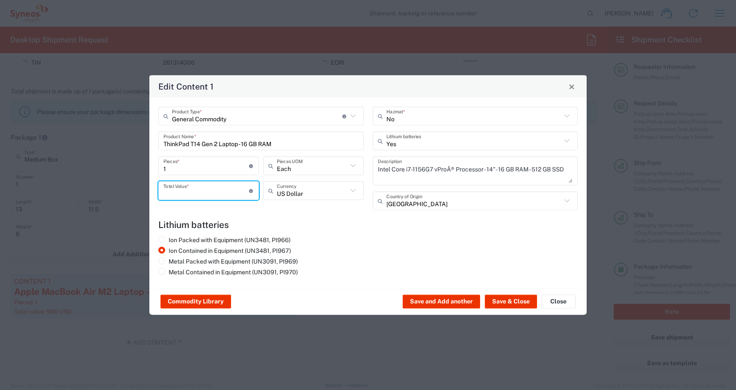
click at [182, 191] on input "number" at bounding box center [207, 190] width 86 height 15
type input "600"
click at [500, 305] on button "Save & Close" at bounding box center [511, 302] width 52 height 14
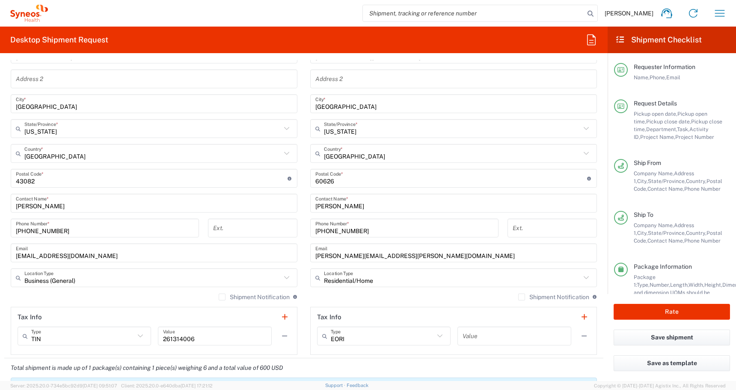
scroll to position [467, 0]
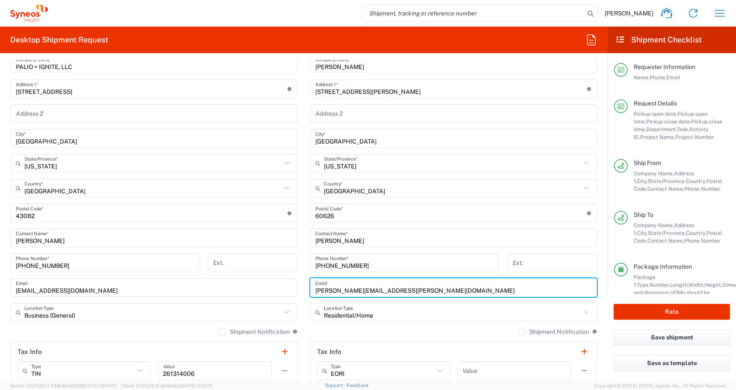
drag, startPoint x: 427, startPoint y: 294, endPoint x: 237, endPoint y: 290, distance: 190.2
click at [241, 290] on div "Ship From PALIO + IGNITE, LLC- [GEOGRAPHIC_DATA] [GEOGRAPHIC_DATA] [GEOGRAPHIC_…" at bounding box center [303, 201] width 599 height 382
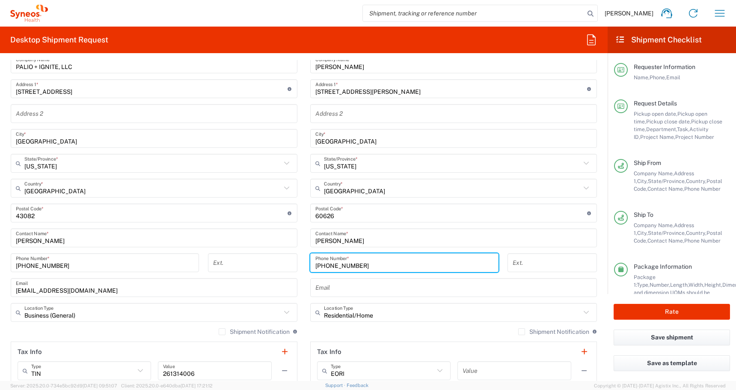
drag, startPoint x: 374, startPoint y: 266, endPoint x: 244, endPoint y: 255, distance: 131.1
click at [250, 256] on div "Ship From PALIO + IGNITE, LLC- [GEOGRAPHIC_DATA] [GEOGRAPHIC_DATA] [GEOGRAPHIC_…" at bounding box center [303, 201] width 599 height 382
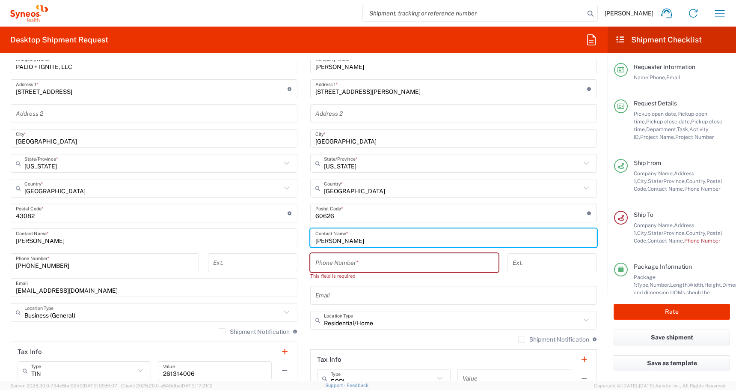
drag, startPoint x: 370, startPoint y: 241, endPoint x: 239, endPoint y: 236, distance: 131.1
click at [246, 236] on div "Ship From PALIO + IGNITE, LLC- [GEOGRAPHIC_DATA] [GEOGRAPHIC_DATA] [GEOGRAPHIC_…" at bounding box center [303, 205] width 599 height 390
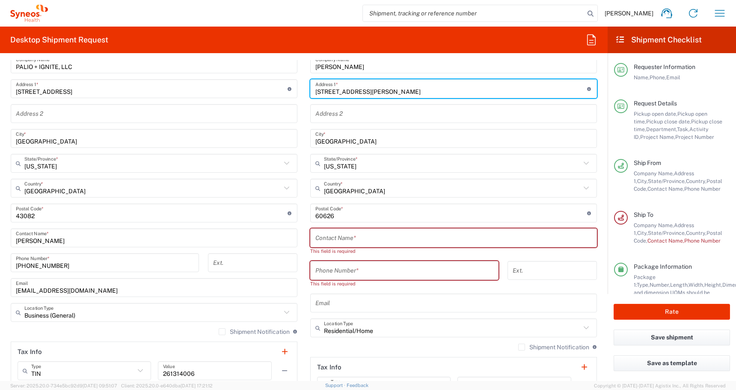
drag, startPoint x: 367, startPoint y: 90, endPoint x: 230, endPoint y: 90, distance: 137.4
click at [235, 90] on div "Ship From PALIO + IGNITE, LLC- [GEOGRAPHIC_DATA] [GEOGRAPHIC_DATA] [GEOGRAPHIC_…" at bounding box center [303, 209] width 599 height 398
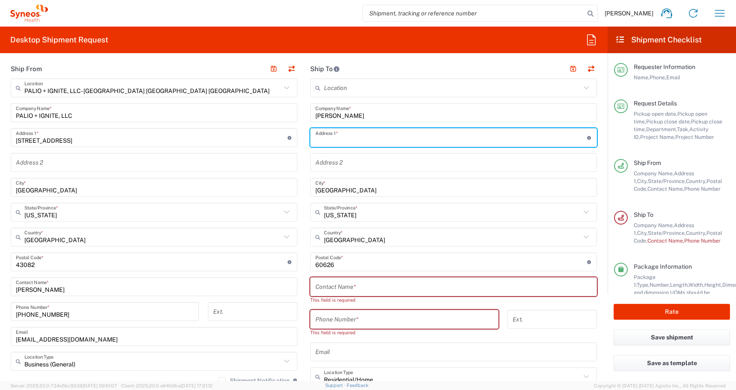
scroll to position [414, 0]
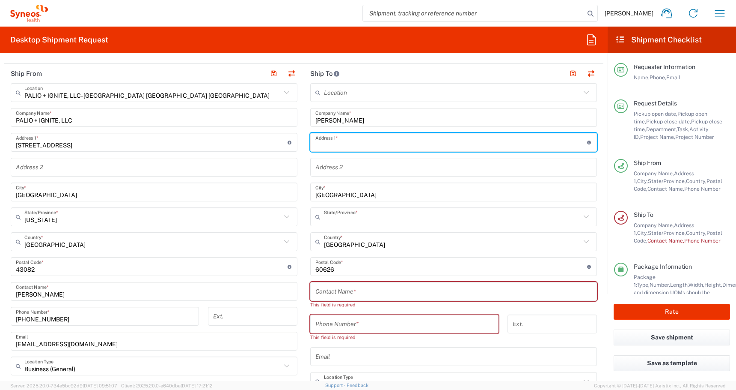
drag, startPoint x: 349, startPoint y: 219, endPoint x: 256, endPoint y: 219, distance: 92.9
click at [263, 219] on div "Ship From PALIO + IGNITE, LLC- [GEOGRAPHIC_DATA] [GEOGRAPHIC_DATA] [GEOGRAPHIC_…" at bounding box center [303, 263] width 599 height 398
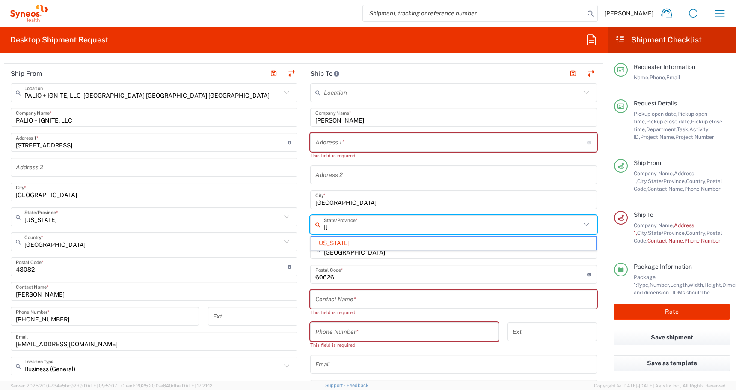
type input "I"
click at [327, 244] on span "[US_STATE]" at bounding box center [453, 242] width 285 height 13
type input "[US_STATE]"
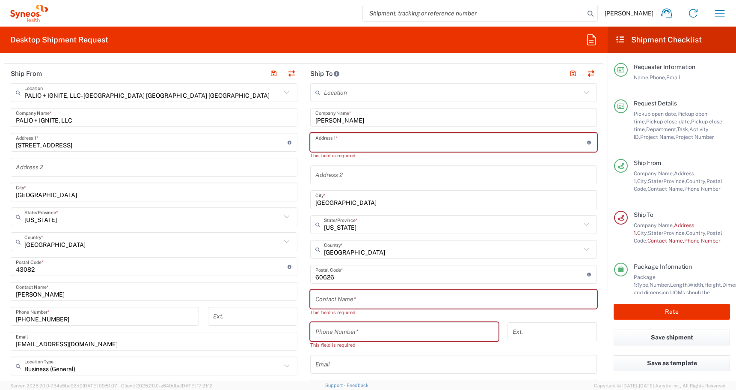
click at [320, 146] on input "text" at bounding box center [452, 142] width 272 height 15
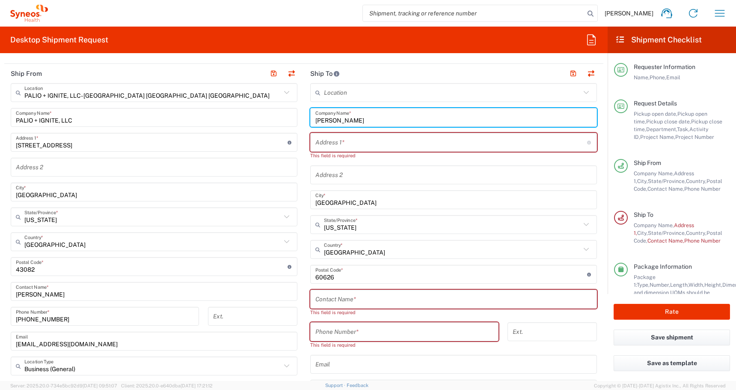
drag, startPoint x: 377, startPoint y: 119, endPoint x: 256, endPoint y: 119, distance: 120.7
click at [256, 119] on div "Ship From PALIO + IGNITE, LLC- [GEOGRAPHIC_DATA] [GEOGRAPHIC_DATA] [GEOGRAPHIC_…" at bounding box center [303, 266] width 599 height 405
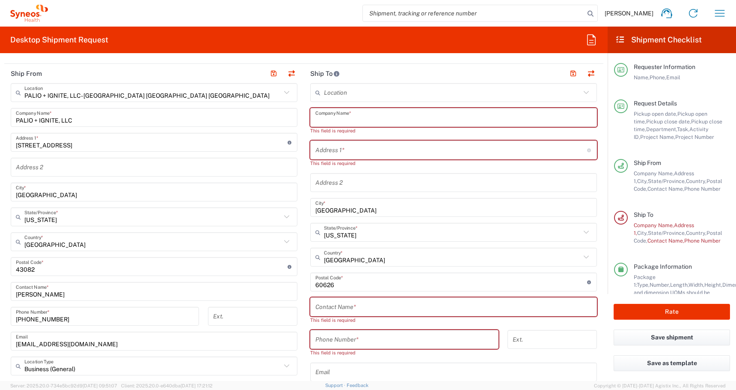
click at [322, 122] on input "text" at bounding box center [454, 117] width 277 height 15
paste input "[PERSON_NAME]"
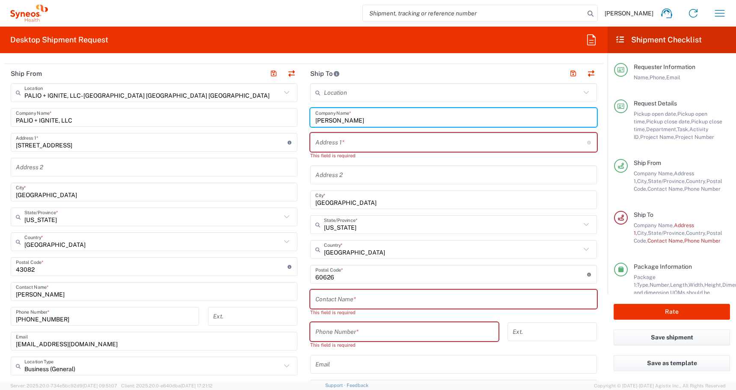
type input "[PERSON_NAME]"
click at [322, 298] on input "text" at bounding box center [454, 299] width 277 height 15
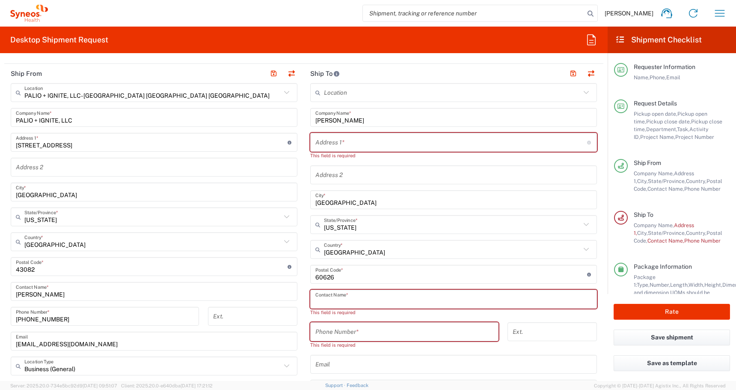
paste input "[PERSON_NAME]"
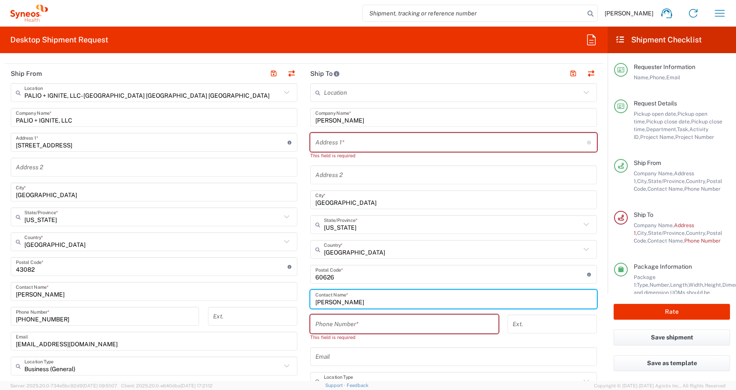
type input "[PERSON_NAME]"
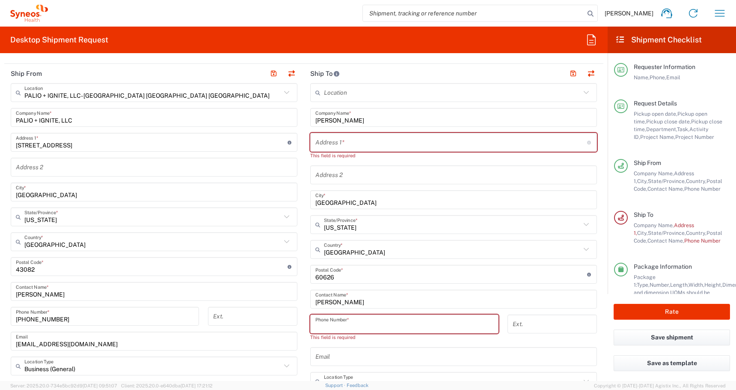
click at [320, 323] on input "tel" at bounding box center [405, 323] width 178 height 15
click at [386, 322] on input "tel" at bounding box center [405, 323] width 178 height 15
paste input "[PHONE_NUMBER]"
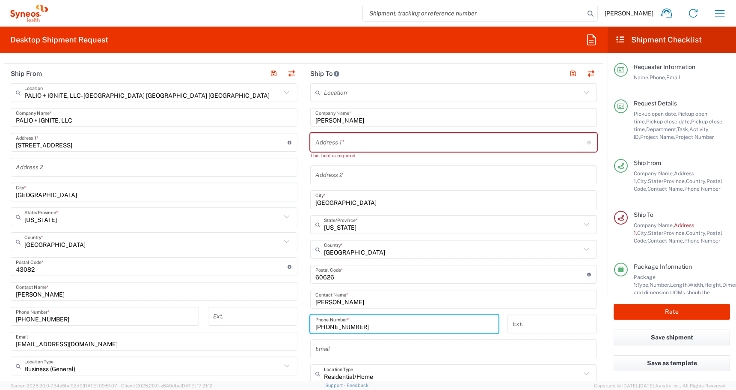
type input "[PHONE_NUMBER]"
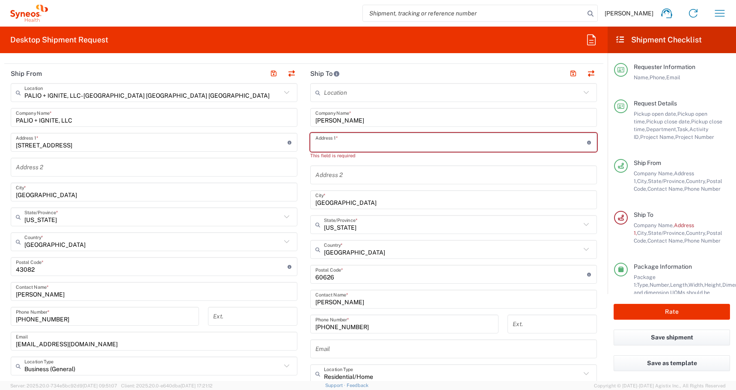
click at [322, 145] on input "text" at bounding box center [452, 142] width 272 height 15
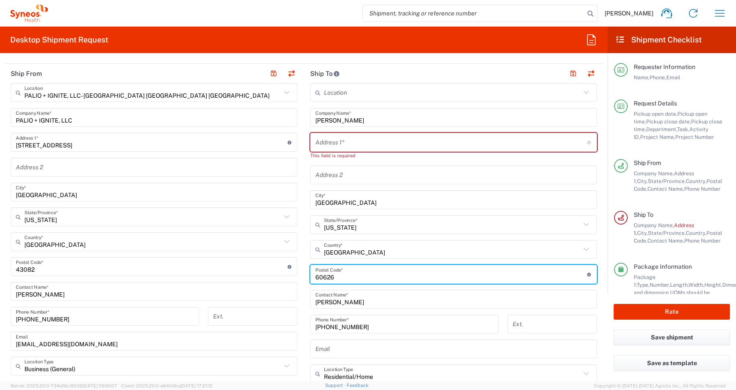
drag, startPoint x: 340, startPoint y: 277, endPoint x: 166, endPoint y: 271, distance: 174.0
click at [166, 271] on div "Ship From PALIO + IGNITE, LLC- [GEOGRAPHIC_DATA] [GEOGRAPHIC_DATA] [GEOGRAPHIC_…" at bounding box center [303, 259] width 599 height 390
paste input "78621"
type input "78621"
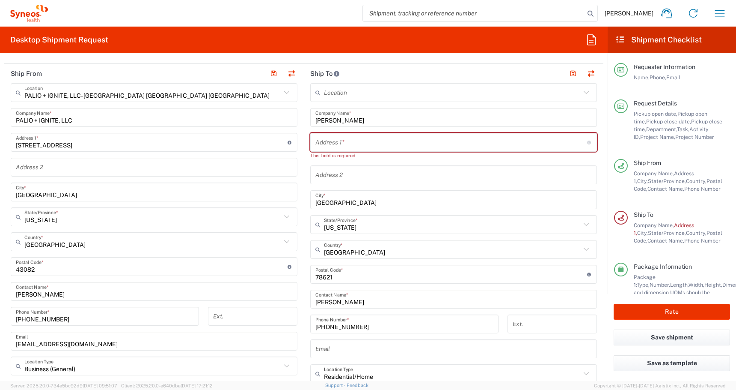
scroll to position [405, 0]
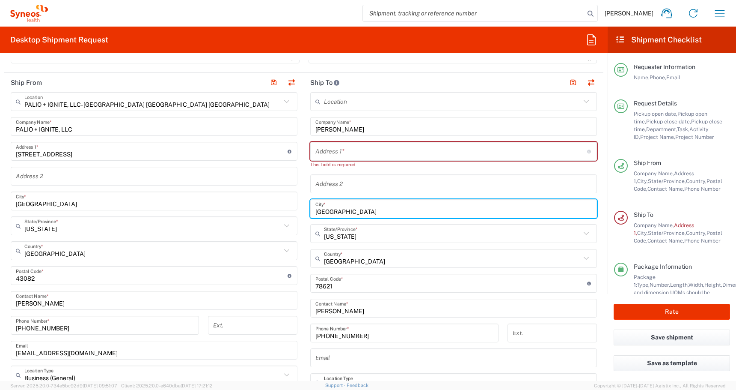
drag, startPoint x: 340, startPoint y: 211, endPoint x: 229, endPoint y: 207, distance: 111.4
click at [238, 207] on div "Ship From PALIO + IGNITE, LLC- [GEOGRAPHIC_DATA] [GEOGRAPHIC_DATA] [GEOGRAPHIC_…" at bounding box center [303, 268] width 599 height 390
paste input "Elgin"
type input "Elgin"
click at [345, 147] on input "text" at bounding box center [452, 151] width 272 height 15
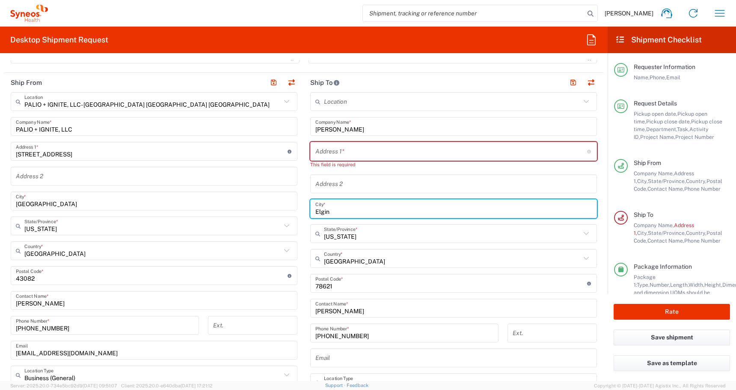
click at [345, 147] on input "text" at bounding box center [452, 151] width 272 height 15
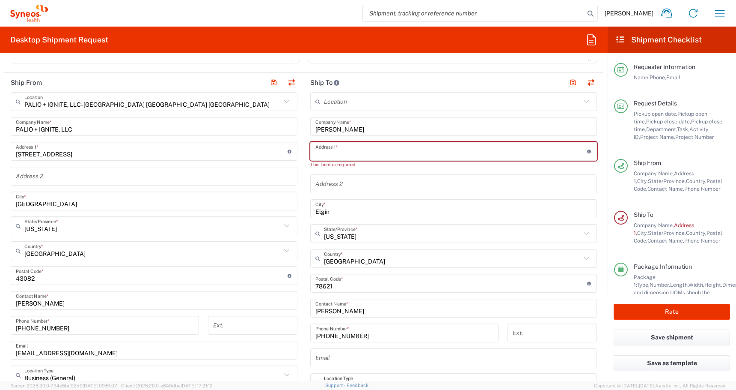
paste input "[STREET_ADDRESS]"
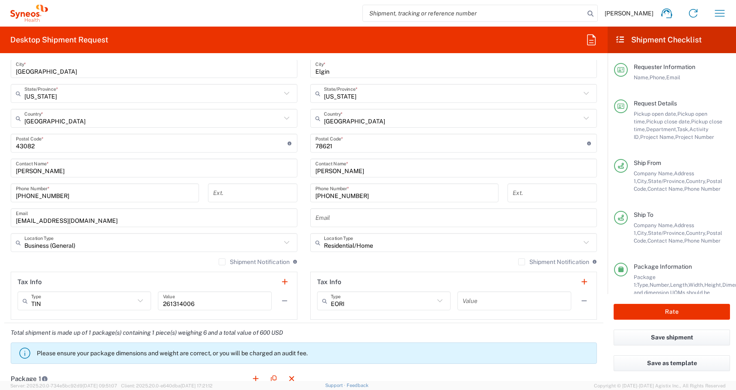
scroll to position [545, 0]
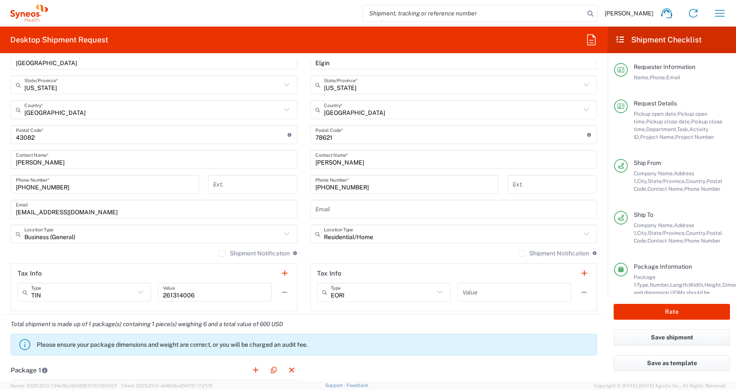
type input "[STREET_ADDRESS]"
click at [358, 209] on input "text" at bounding box center [454, 209] width 277 height 15
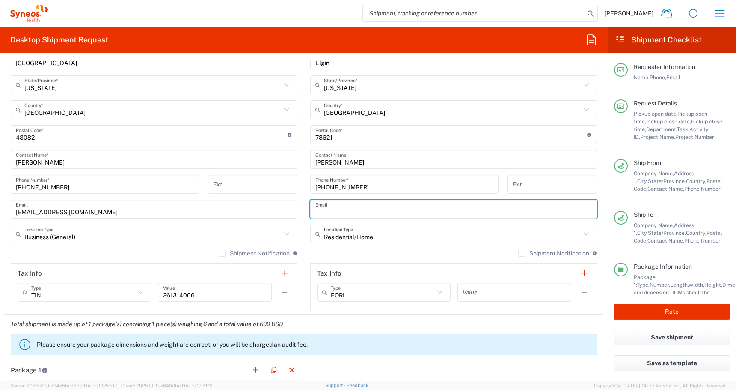
paste input "[PERSON_NAME][EMAIL_ADDRESS][PERSON_NAME][DOMAIN_NAME]"
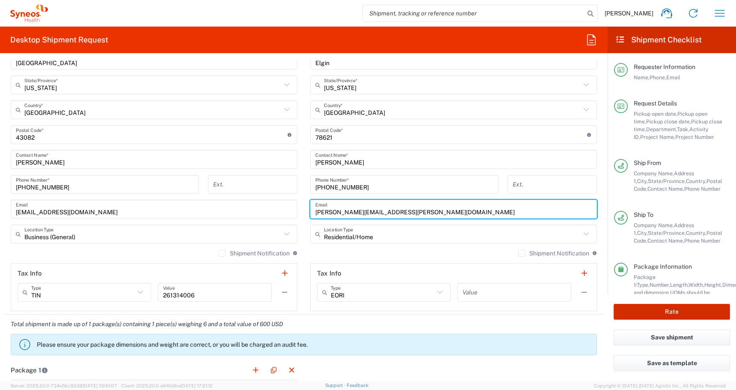
type input "[PERSON_NAME][EMAIL_ADDRESS][PERSON_NAME][DOMAIN_NAME]"
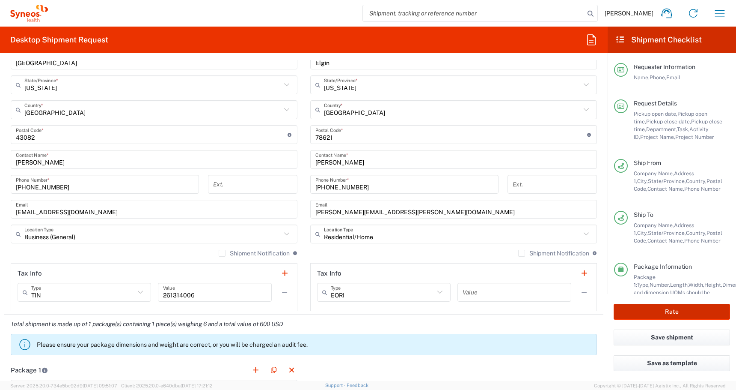
click at [634, 311] on button "Rate" at bounding box center [672, 312] width 116 height 16
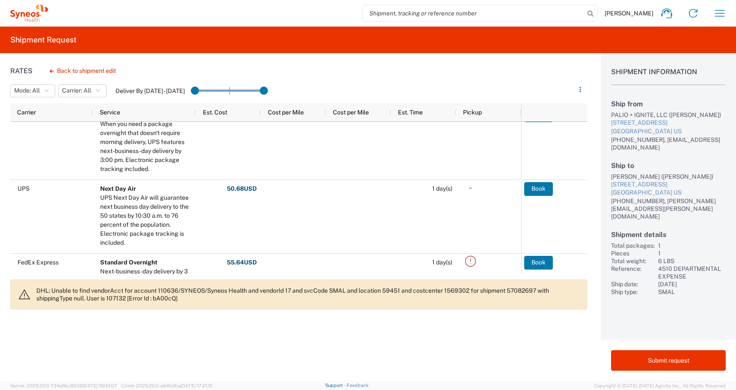
scroll to position [89, 0]
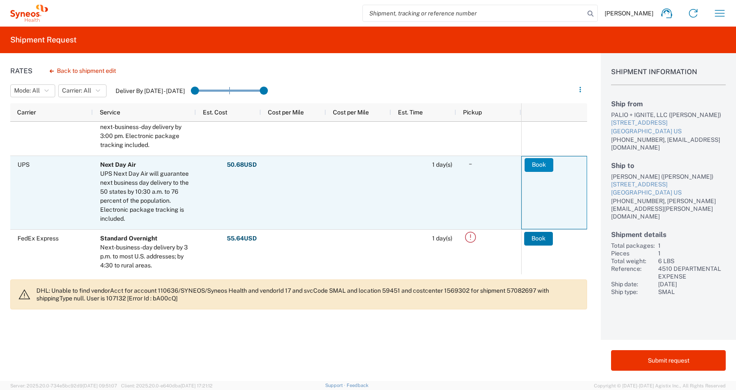
click at [533, 165] on button "Book" at bounding box center [539, 165] width 29 height 14
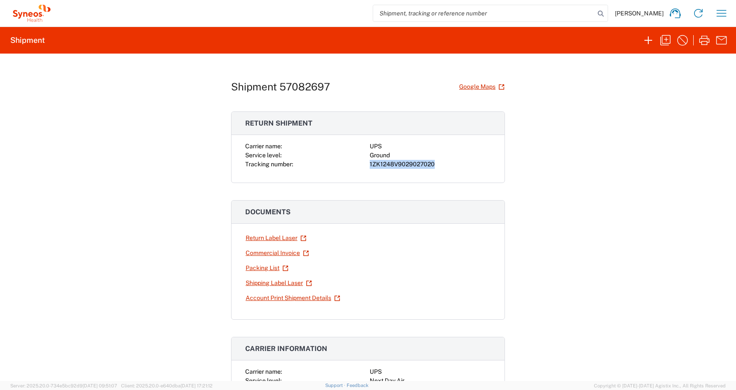
drag, startPoint x: 435, startPoint y: 164, endPoint x: 370, endPoint y: 166, distance: 66.0
click at [370, 167] on div "Carrier name: UPS Service level: Ground Tracking number: 1ZK1248V9029027020" at bounding box center [368, 155] width 246 height 27
copy div "1ZK1248V9029027020"
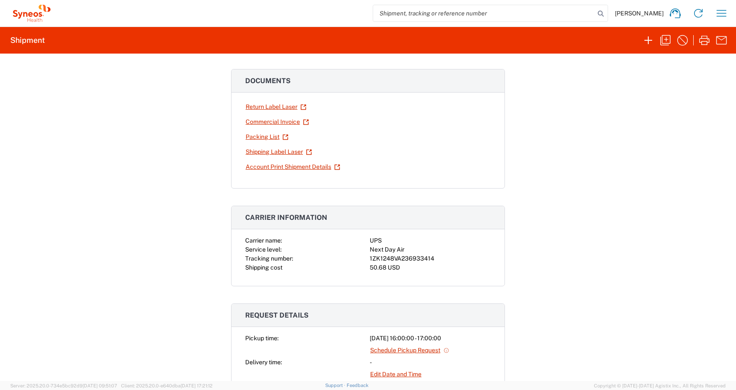
scroll to position [148, 0]
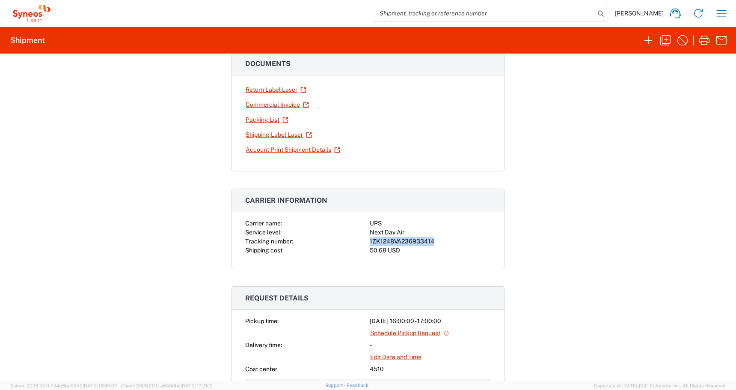
drag, startPoint x: 435, startPoint y: 241, endPoint x: 366, endPoint y: 242, distance: 69.8
click at [366, 242] on div "Carrier name: UPS Service level: Next Day Air Tracking number: 1ZK1248VA2369334…" at bounding box center [368, 237] width 246 height 36
copy div "1ZK1248VA236933414"
click at [259, 135] on link "Shipping Label Laser" at bounding box center [278, 134] width 67 height 15
click at [253, 92] on link "Return Label Laser" at bounding box center [276, 89] width 62 height 15
